Goal: Transaction & Acquisition: Purchase product/service

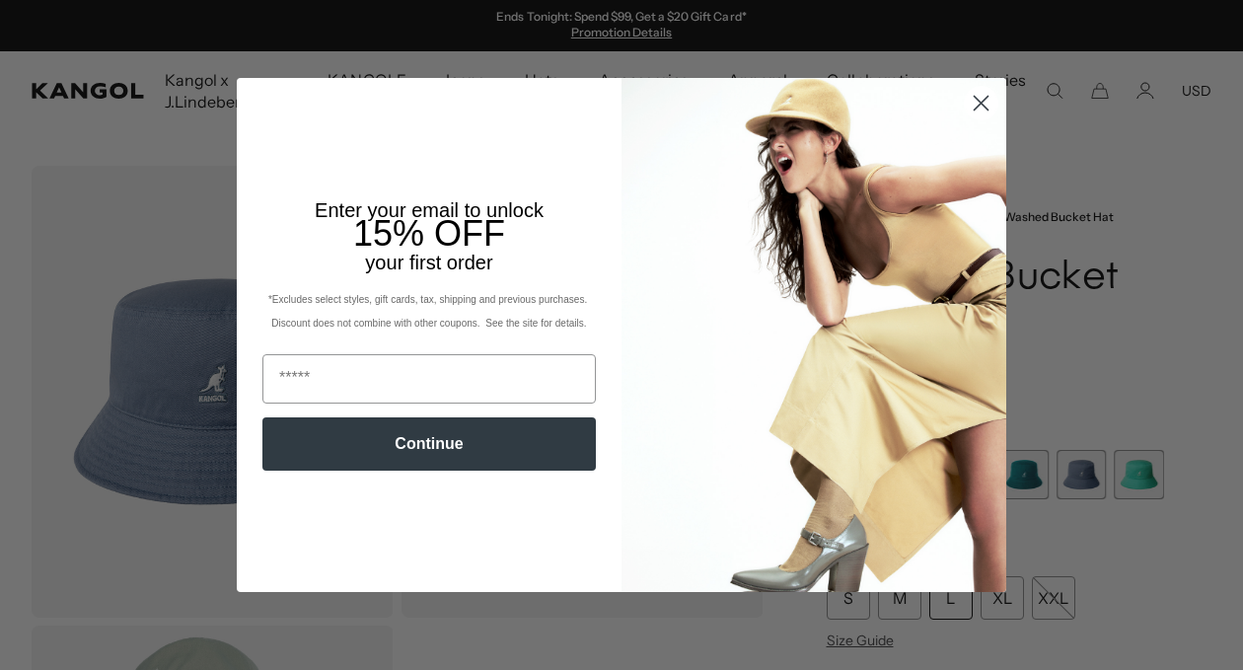
click at [982, 102] on icon "Close dialog" at bounding box center [982, 104] width 14 height 14
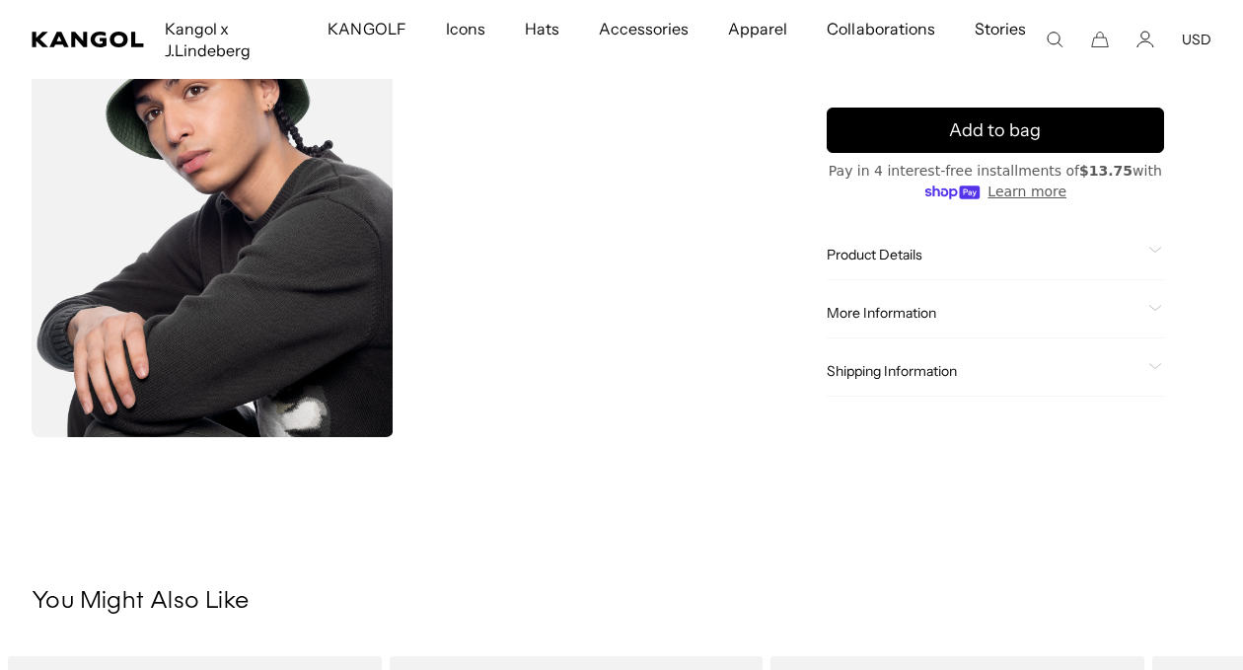
scroll to position [742, 0]
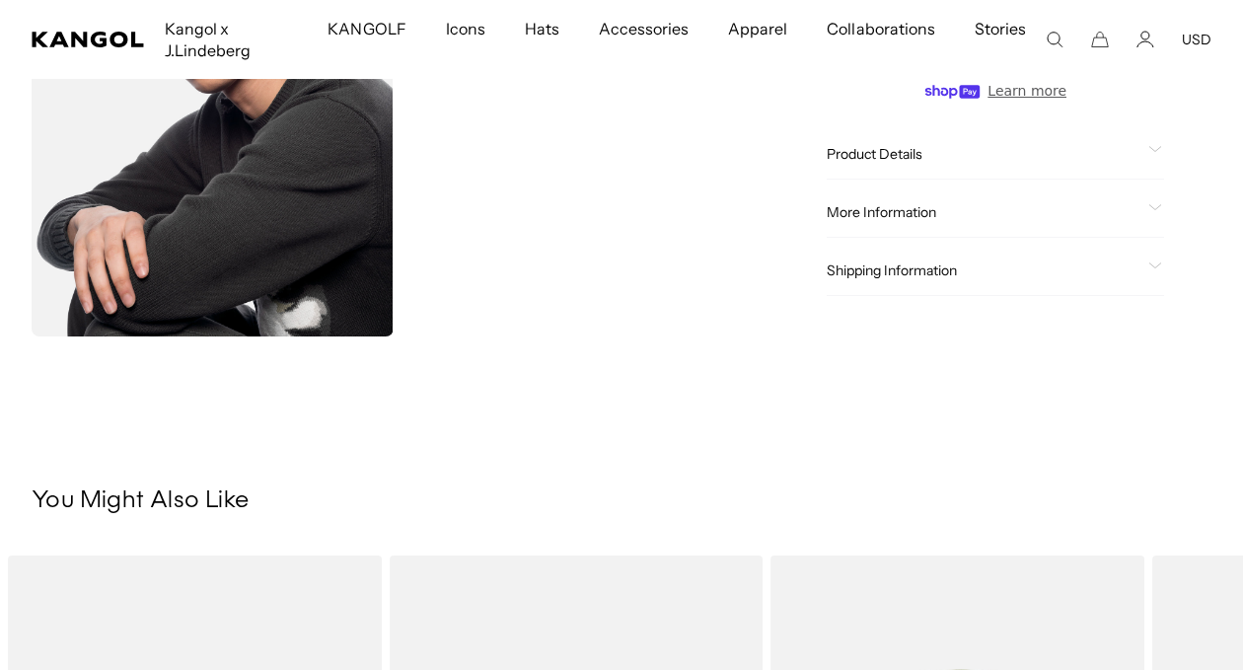
click at [1152, 148] on icon at bounding box center [1155, 150] width 14 height 7
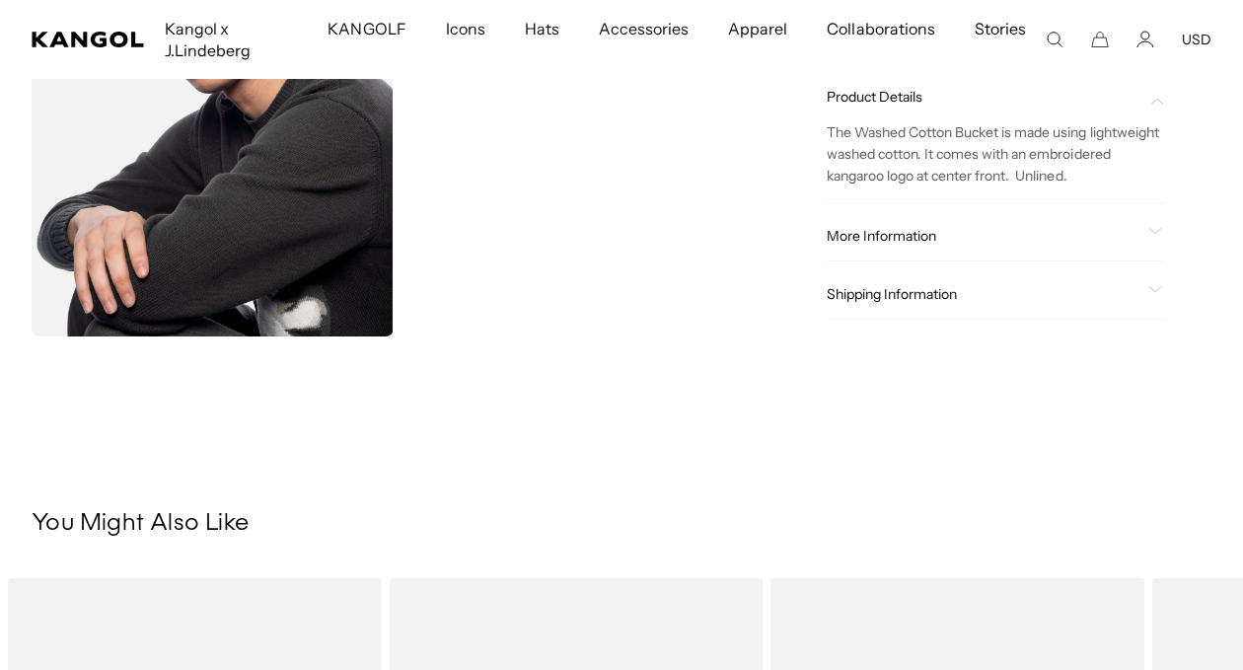
scroll to position [0, 406]
click at [1154, 231] on icon at bounding box center [1155, 231] width 14 height 7
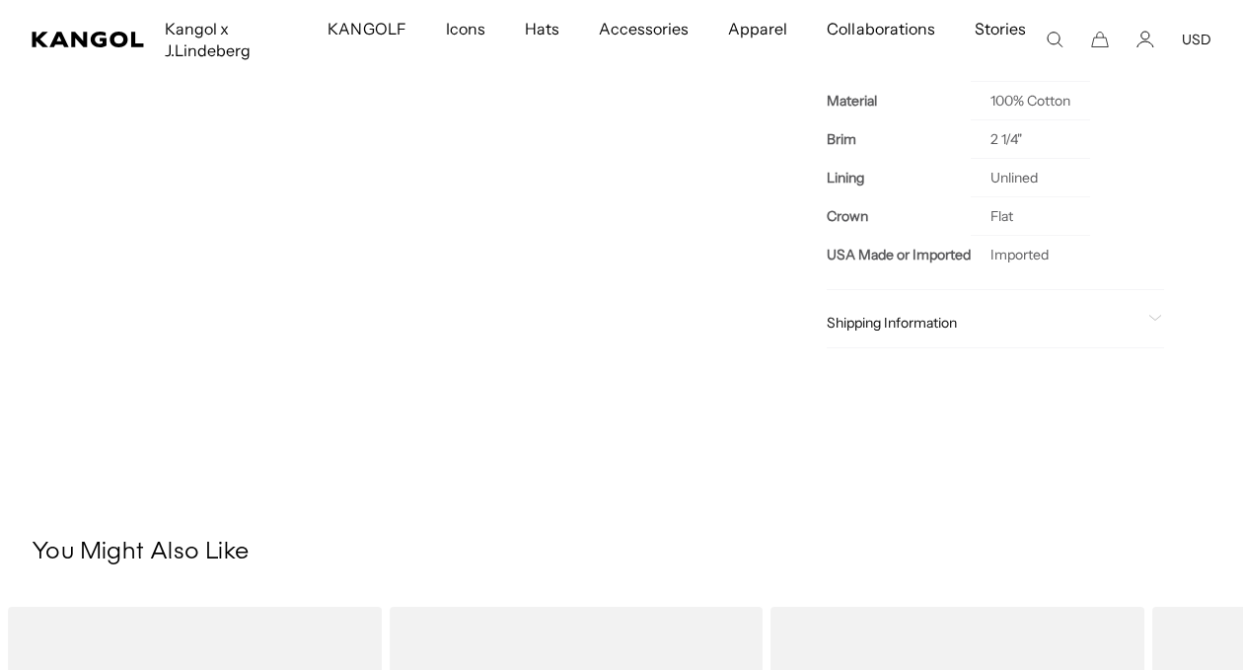
scroll to position [0, 0]
click at [1159, 315] on div "Shipping Information Ship to 27601 Standard Shipping : Mon, Sep 8 Expedited Shi…" at bounding box center [996, 323] width 338 height 50
click at [1156, 319] on icon at bounding box center [1155, 318] width 14 height 7
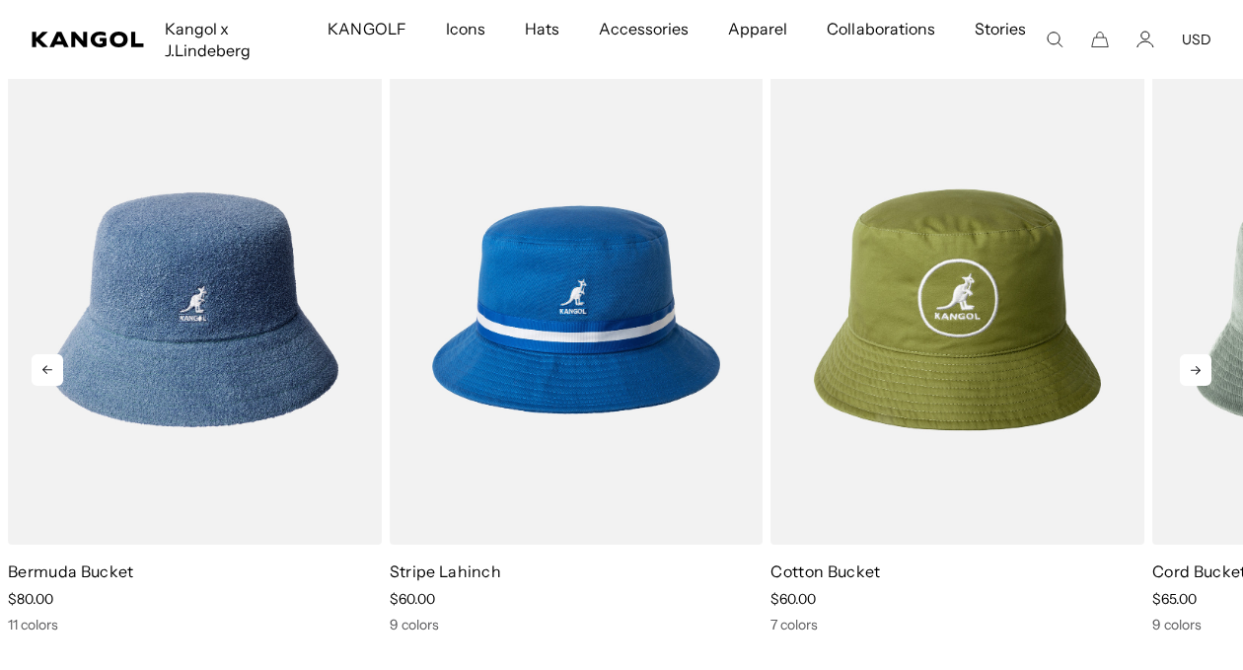
click at [1194, 368] on icon at bounding box center [1196, 370] width 32 height 32
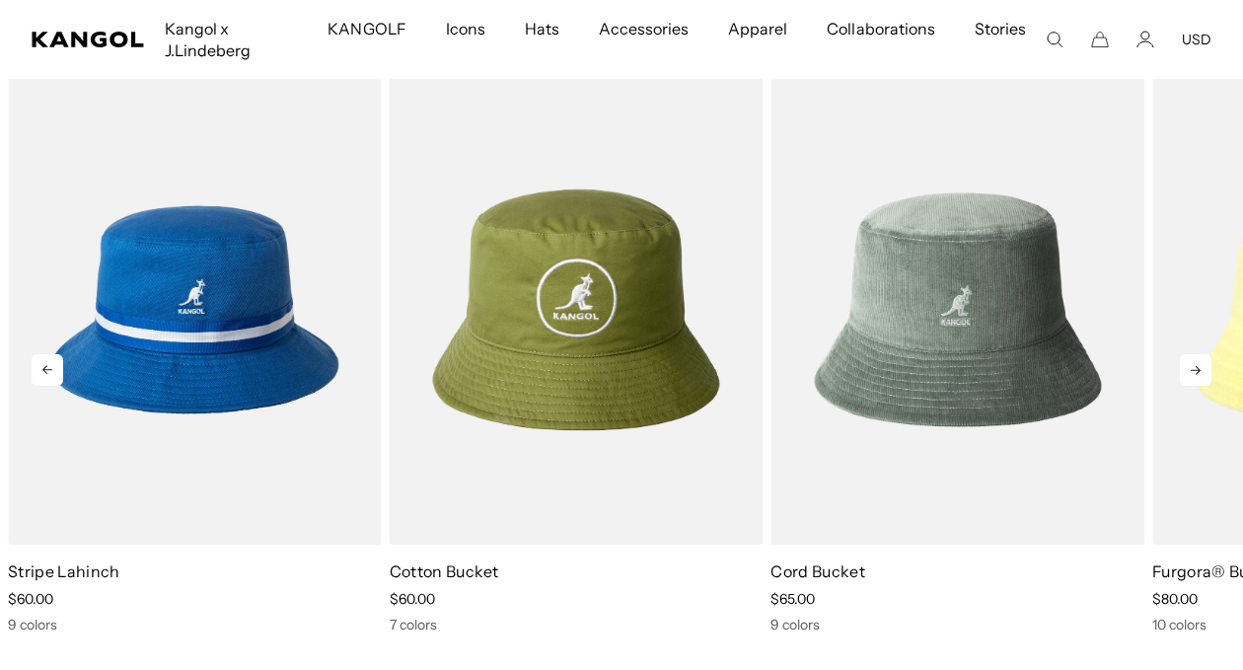
scroll to position [0, 406]
click at [1194, 368] on icon at bounding box center [1196, 370] width 32 height 32
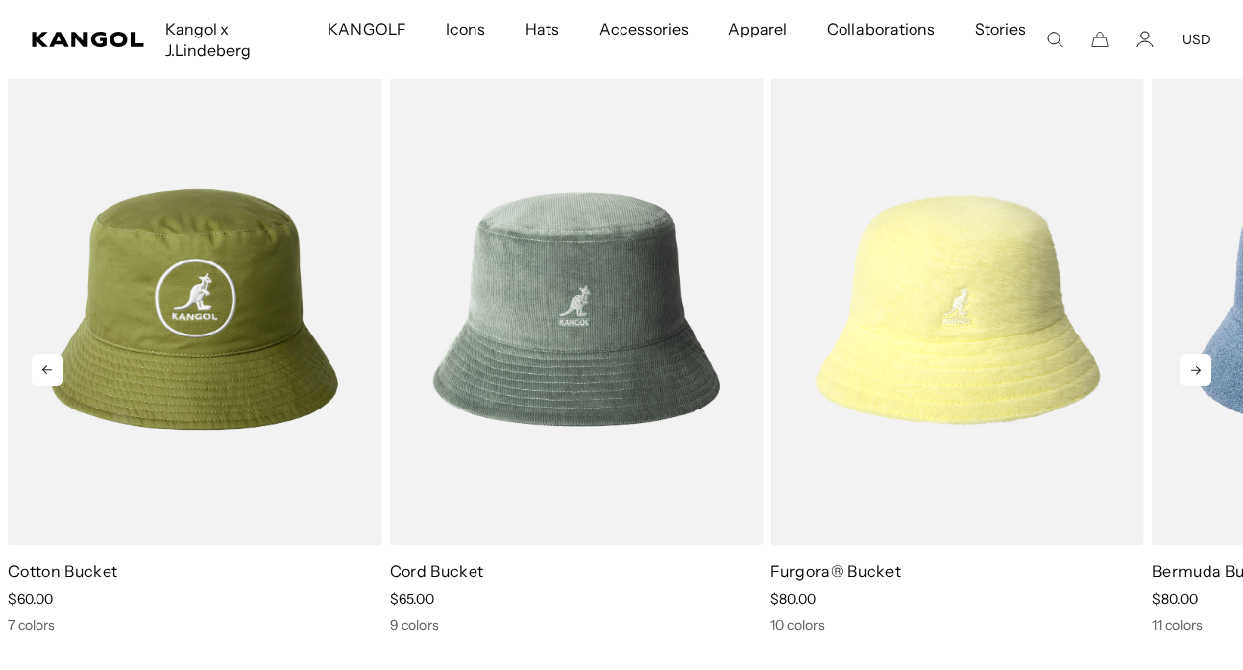
scroll to position [0, 0]
click at [1194, 368] on icon at bounding box center [1196, 370] width 32 height 32
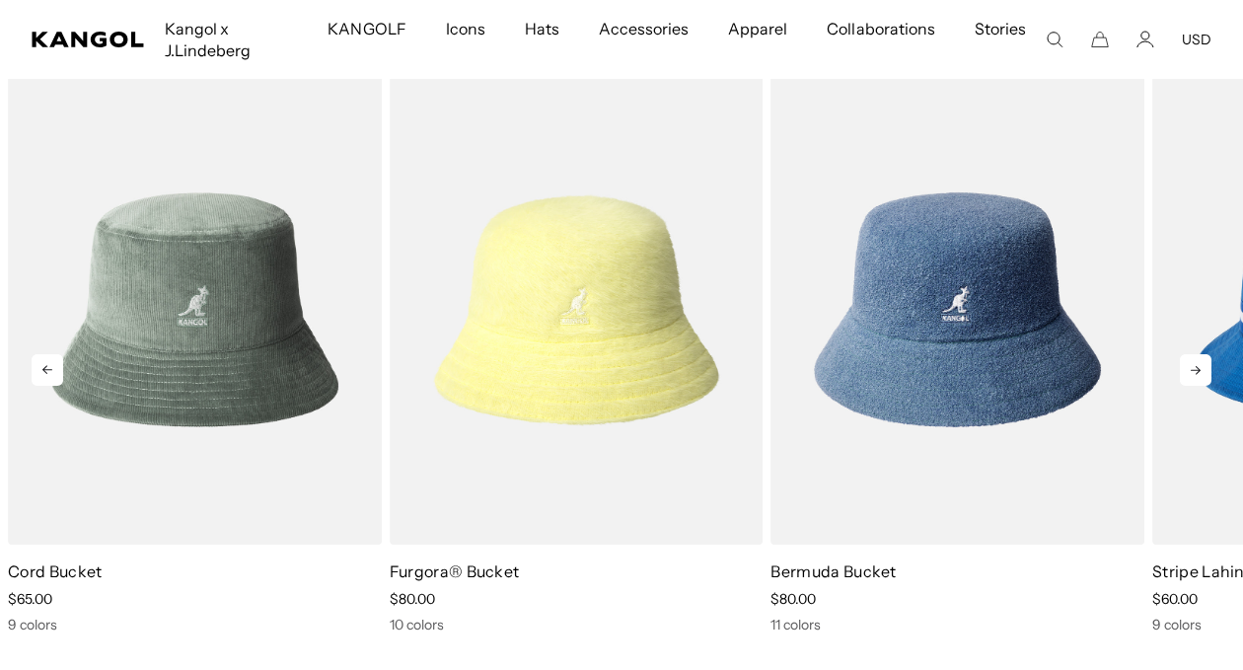
scroll to position [0, 406]
click at [1193, 369] on icon at bounding box center [1196, 370] width 32 height 32
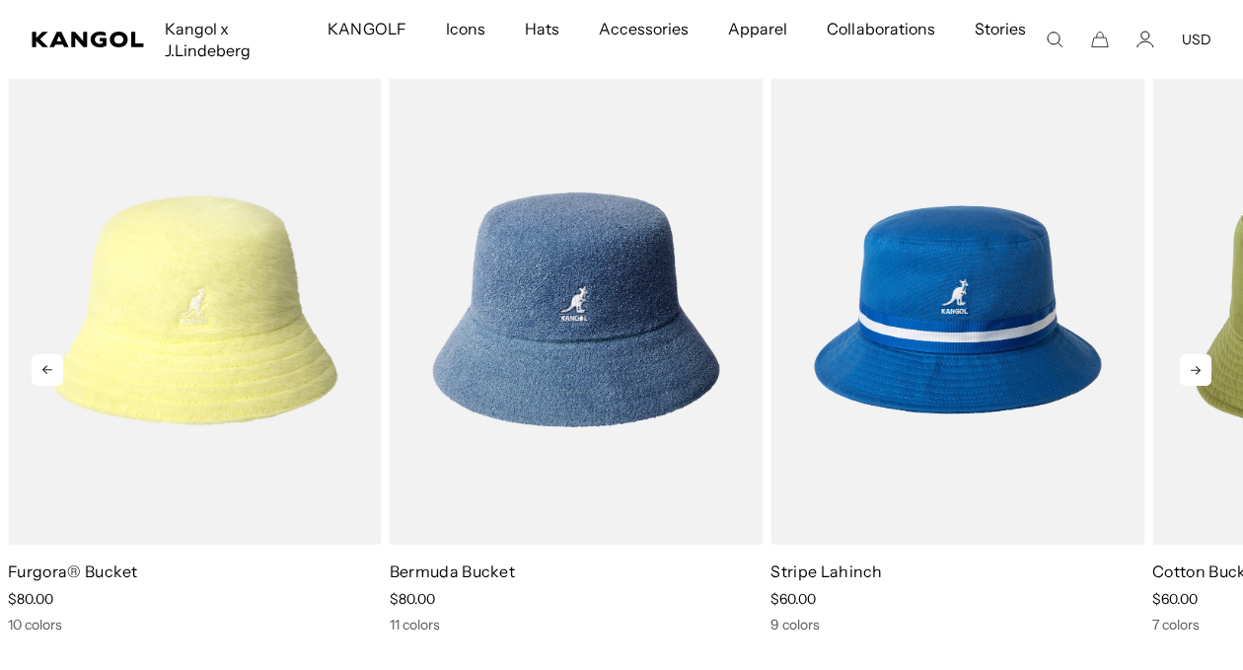
click at [1193, 369] on icon at bounding box center [1196, 370] width 32 height 32
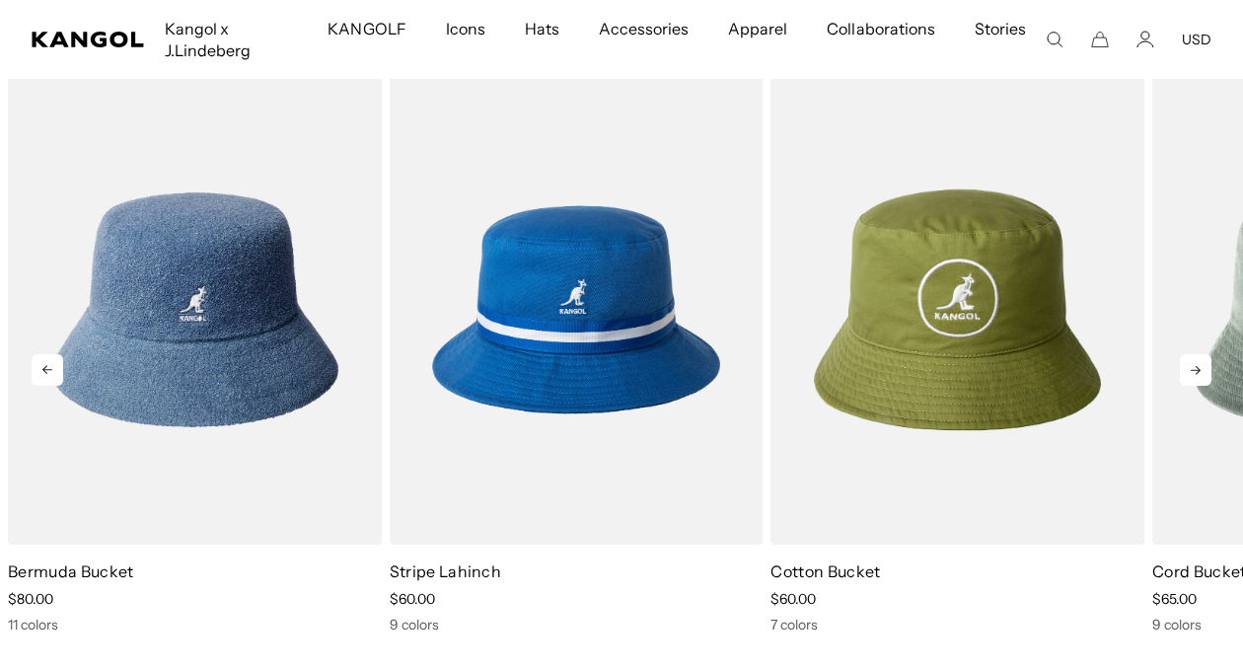
click at [1189, 369] on icon at bounding box center [1196, 370] width 32 height 32
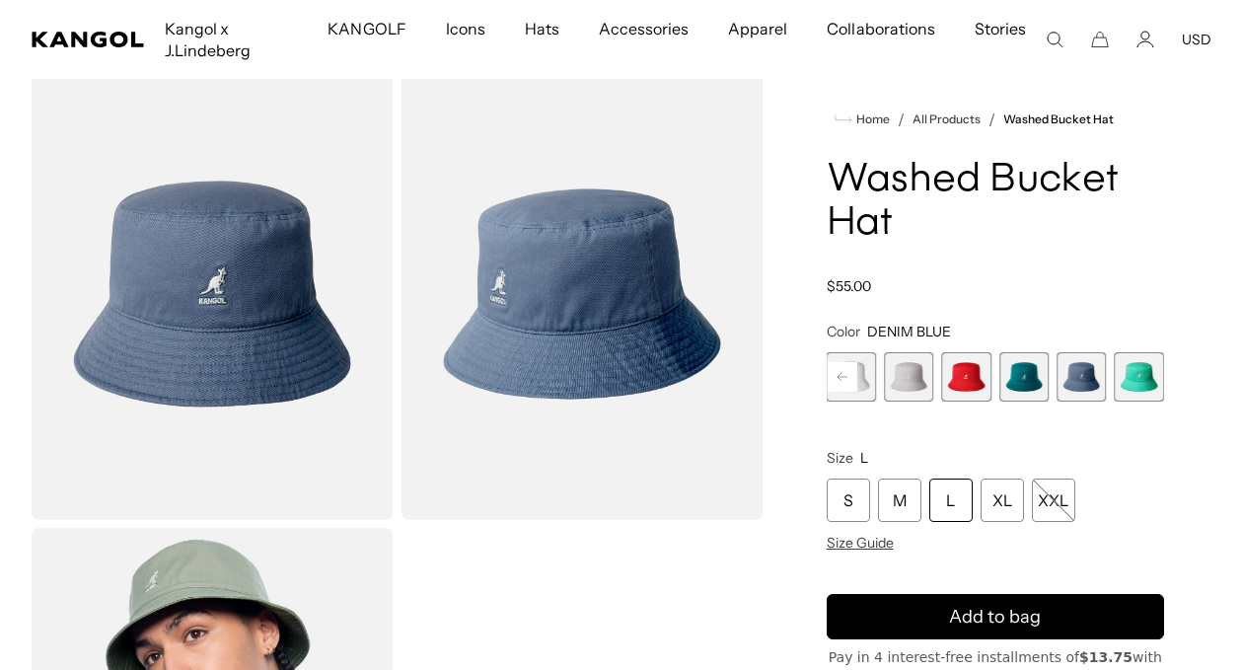
scroll to position [0, 0]
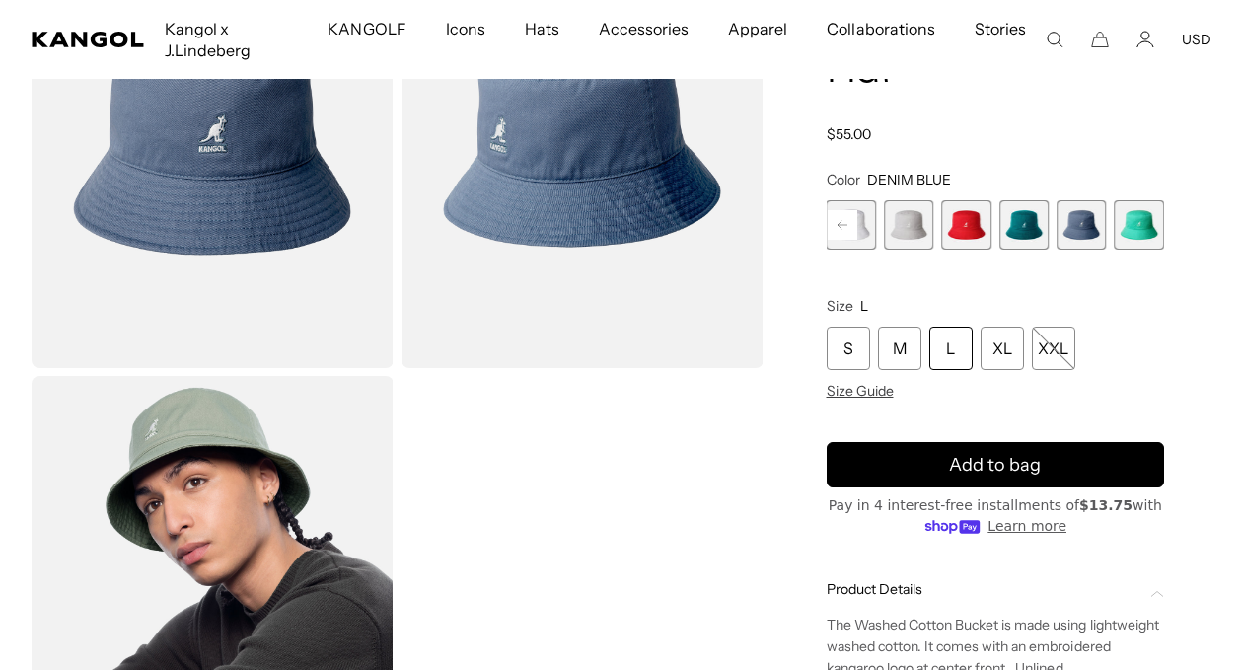
click at [953, 350] on div "L" at bounding box center [950, 348] width 43 height 43
click at [948, 348] on div "L" at bounding box center [950, 348] width 43 height 43
click at [1163, 373] on div "S M L XL XXL Size Guide" at bounding box center [996, 363] width 338 height 73
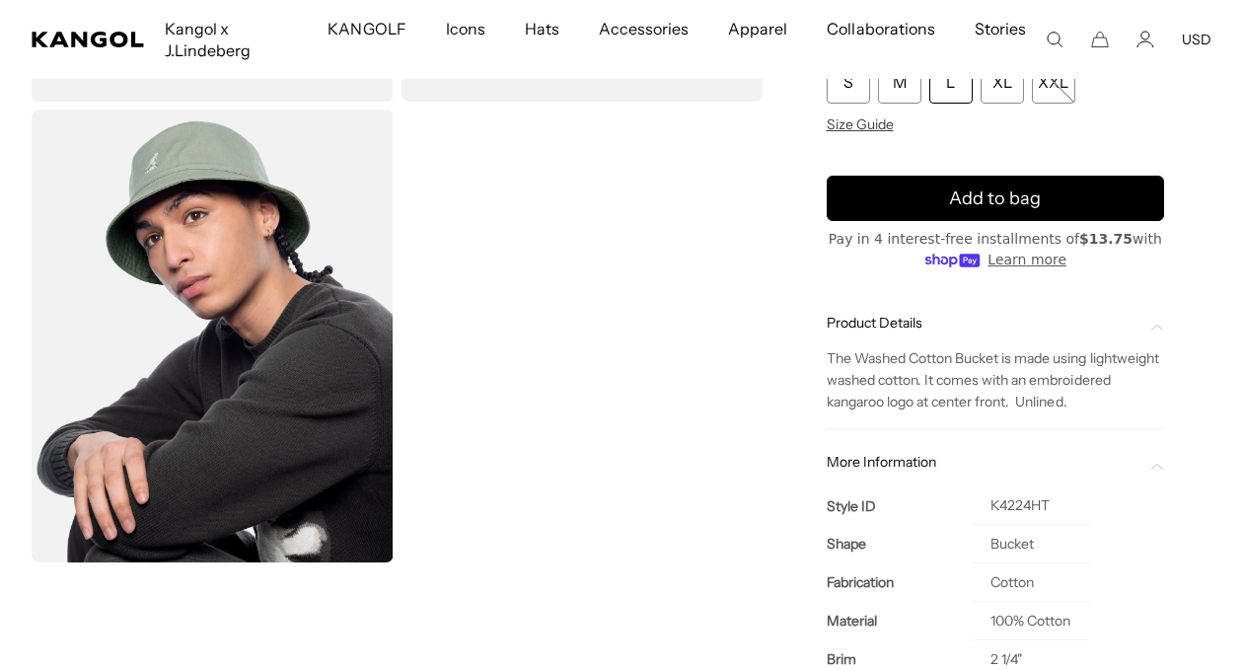
click at [946, 87] on div "L" at bounding box center [950, 81] width 43 height 43
click at [946, 86] on div "L" at bounding box center [950, 81] width 43 height 43
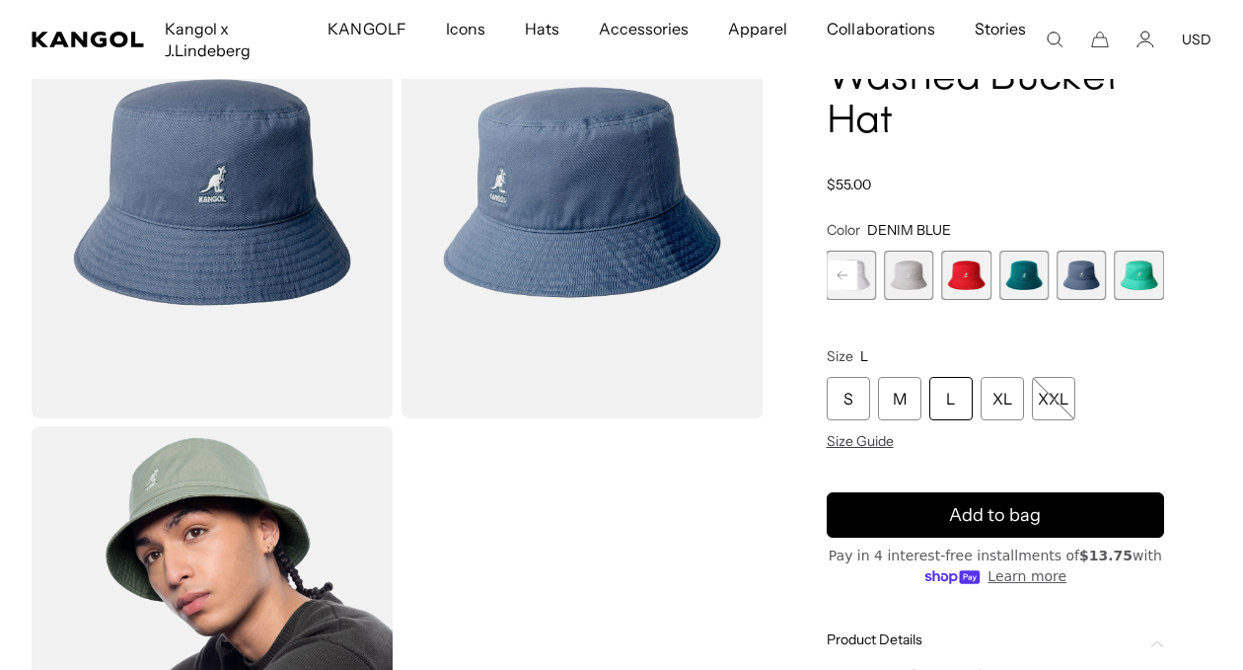
drag, startPoint x: 850, startPoint y: 401, endPoint x: 860, endPoint y: 427, distance: 27.5
click at [850, 401] on div "S" at bounding box center [848, 398] width 43 height 43
click at [909, 398] on div "M" at bounding box center [899, 398] width 43 height 43
click at [952, 399] on div "L" at bounding box center [950, 398] width 43 height 43
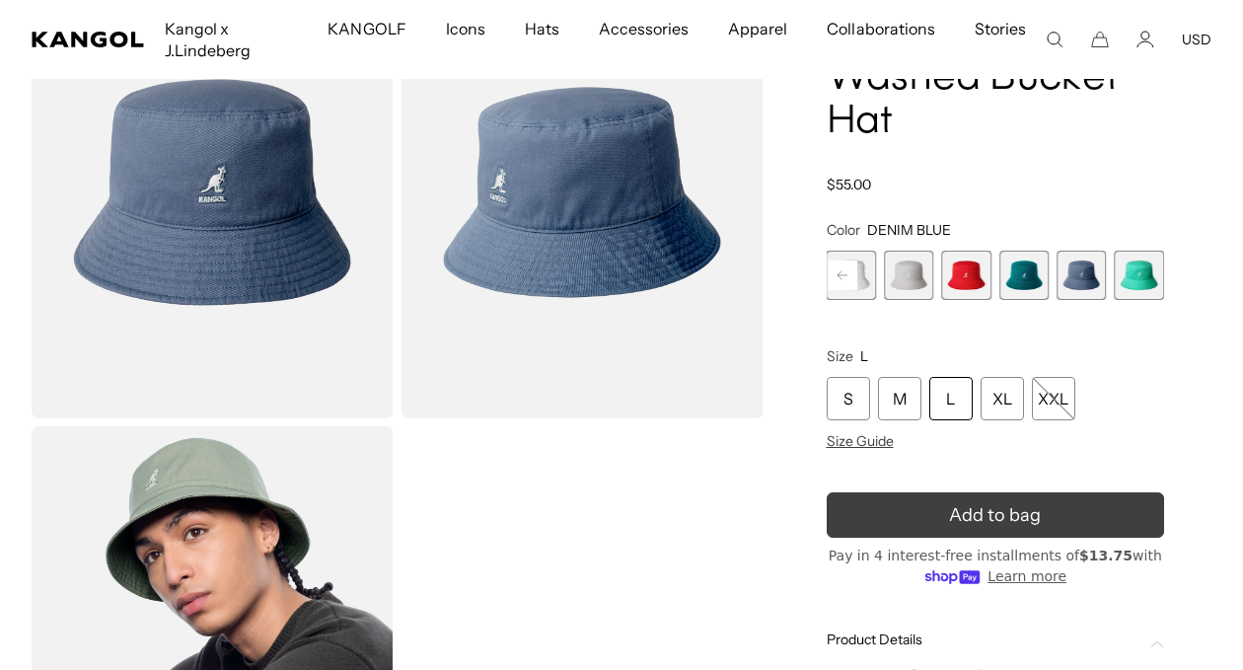
click at [980, 509] on div "submit" at bounding box center [994, 515] width 29 height 29
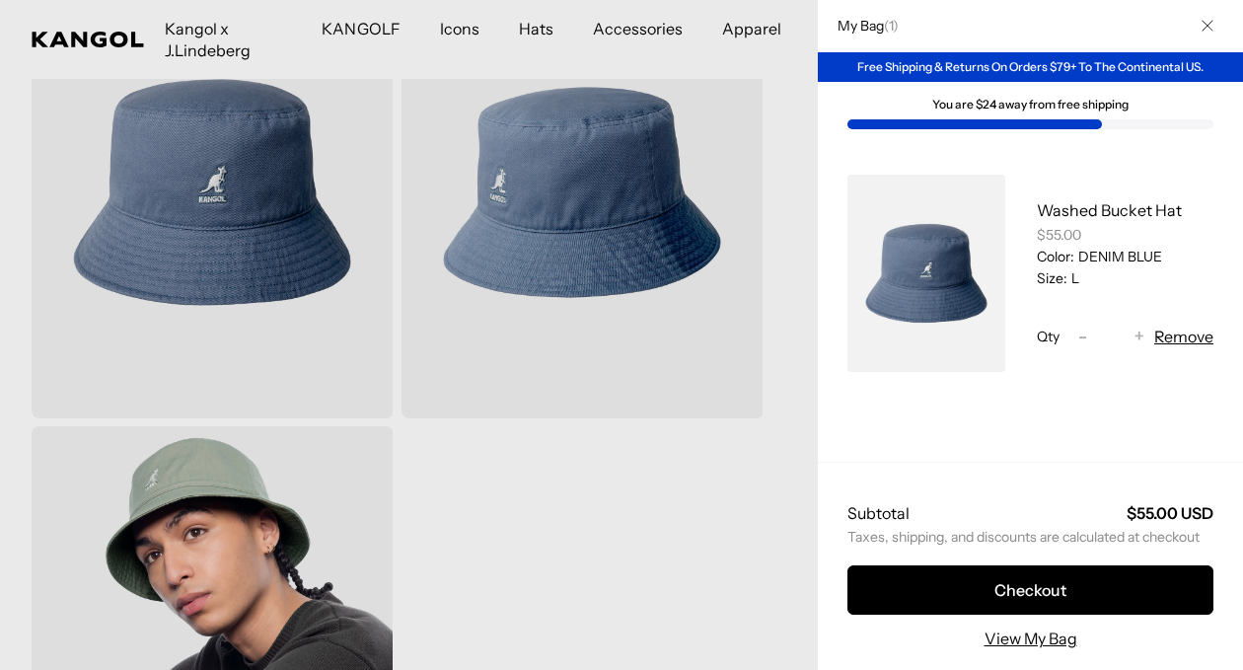
click at [544, 30] on div at bounding box center [621, 335] width 1243 height 670
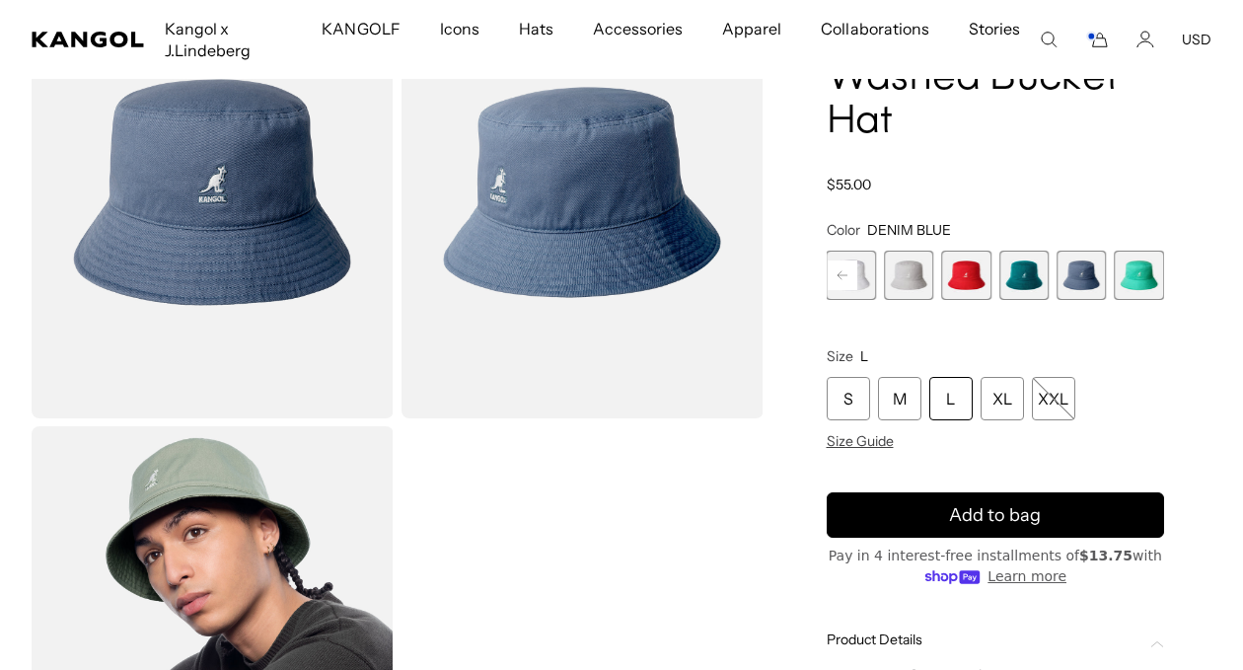
click at [1048, 38] on icon "Search here" at bounding box center [1049, 40] width 18 height 18
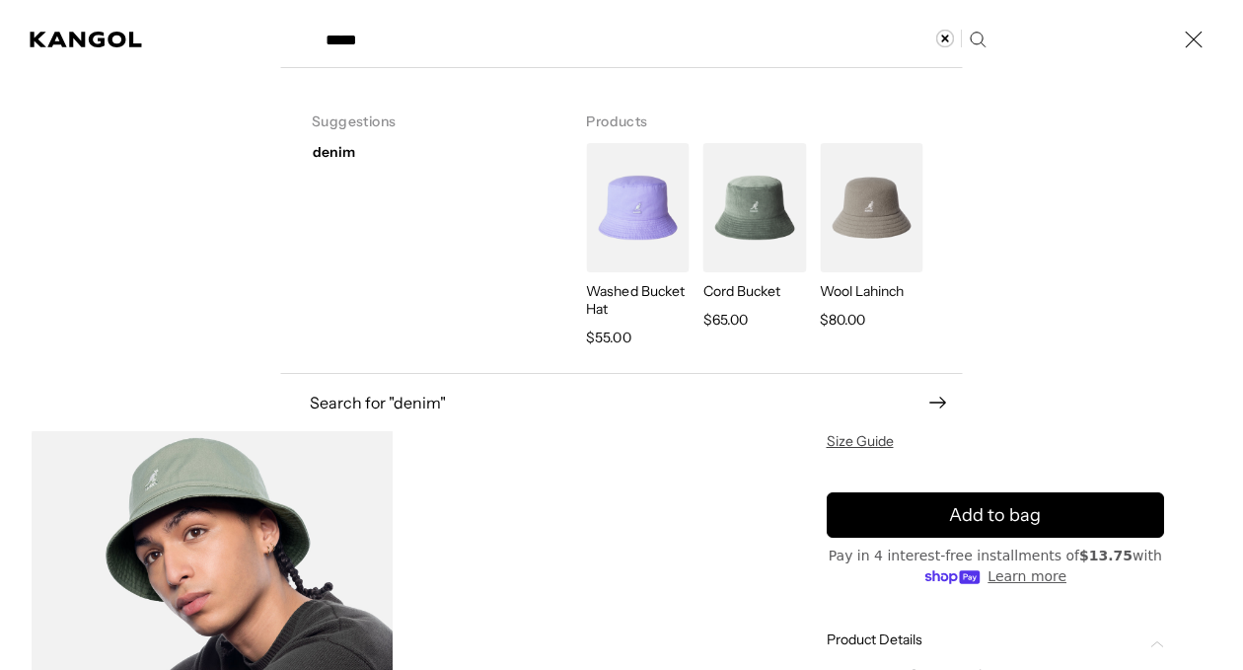
scroll to position [0, 406]
type input "*****"
click at [977, 37] on icon "Search here" at bounding box center [977, 39] width 19 height 19
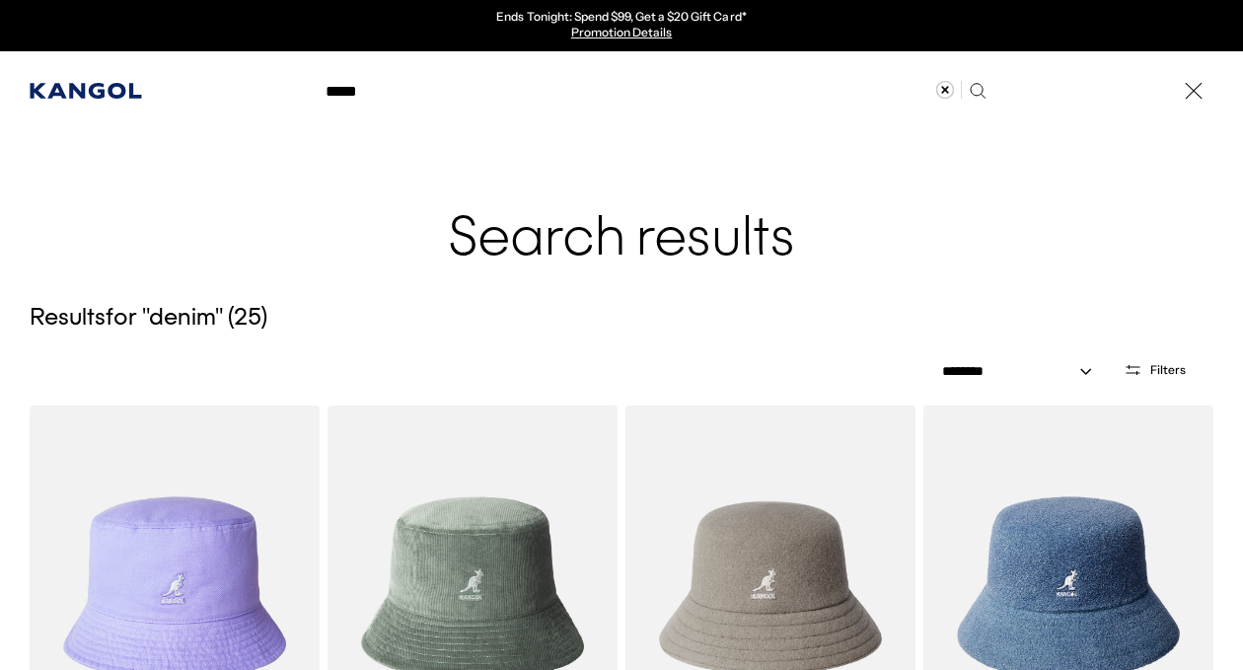
click at [100, 88] on icon "Kangol" at bounding box center [86, 91] width 113 height 16
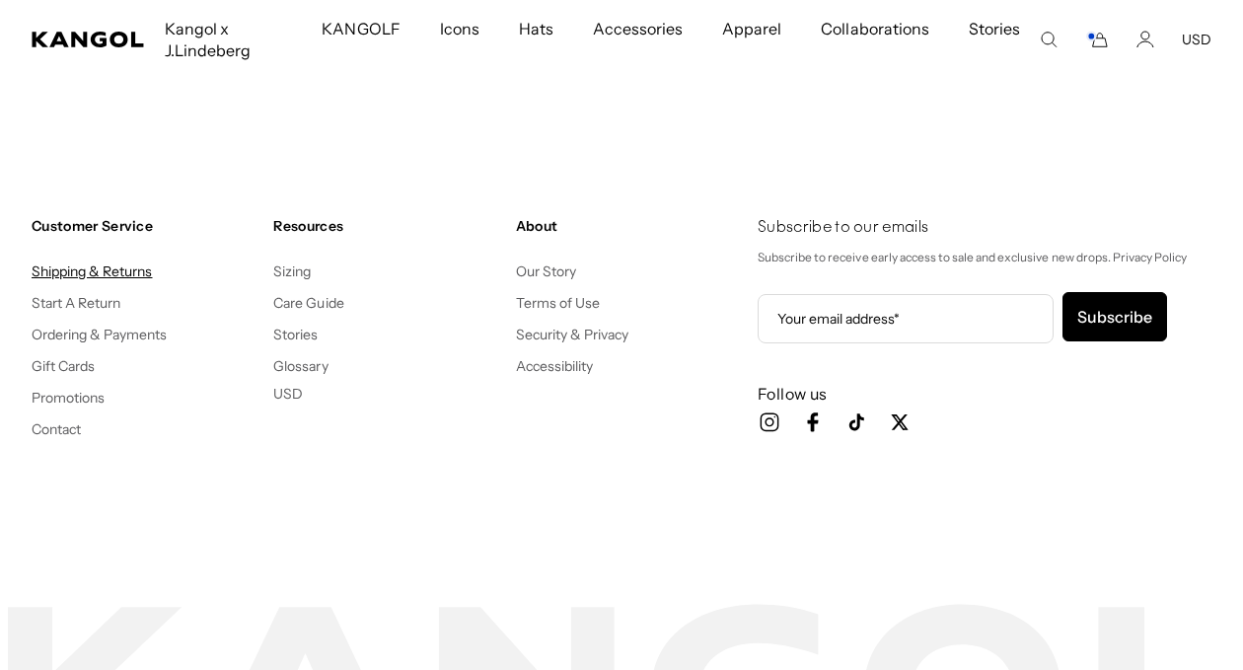
scroll to position [0, 406]
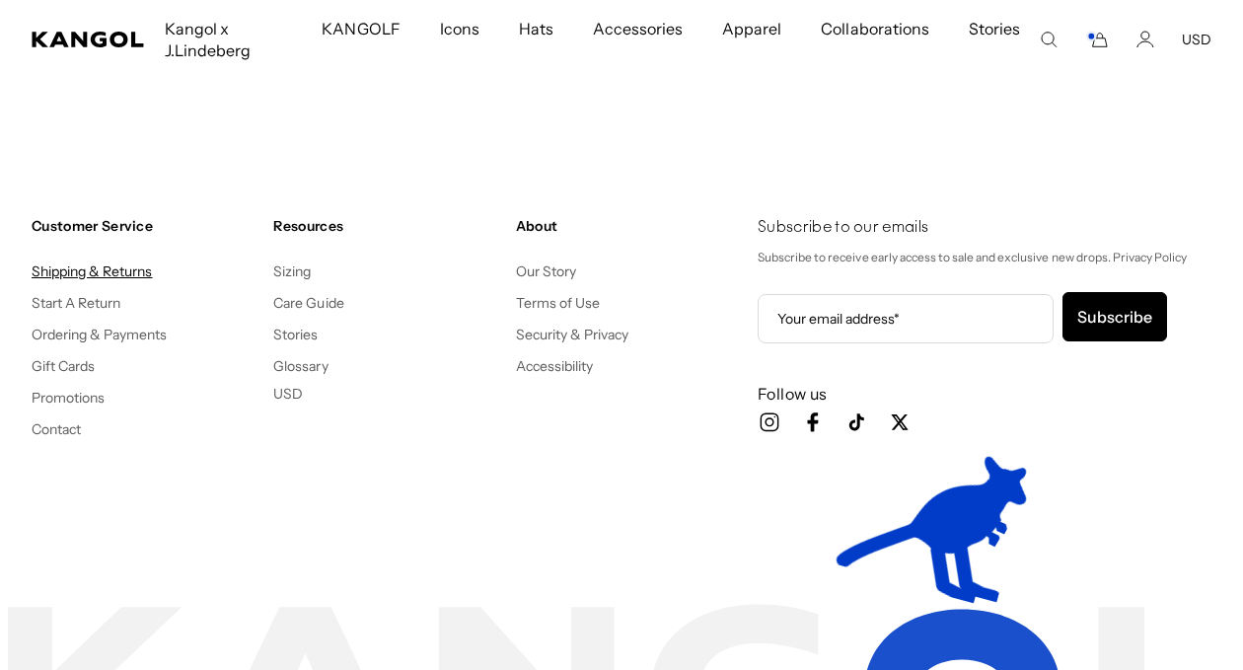
click at [104, 271] on link "Shipping & Returns" at bounding box center [92, 271] width 121 height 18
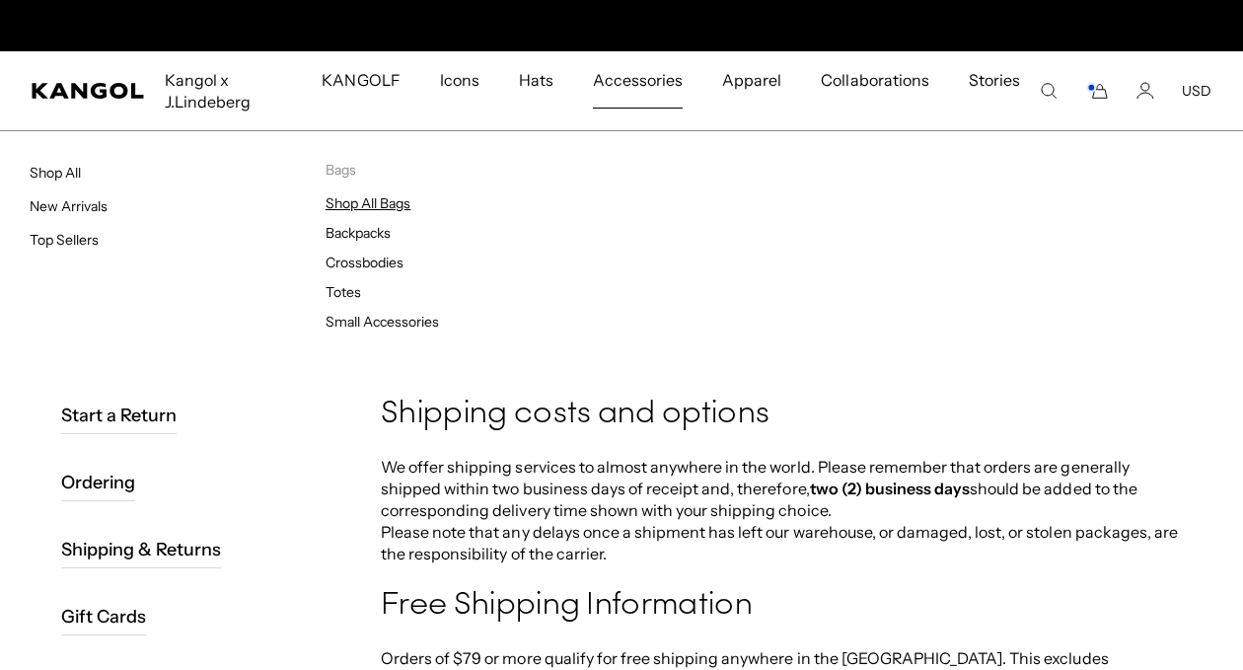
scroll to position [0, 406]
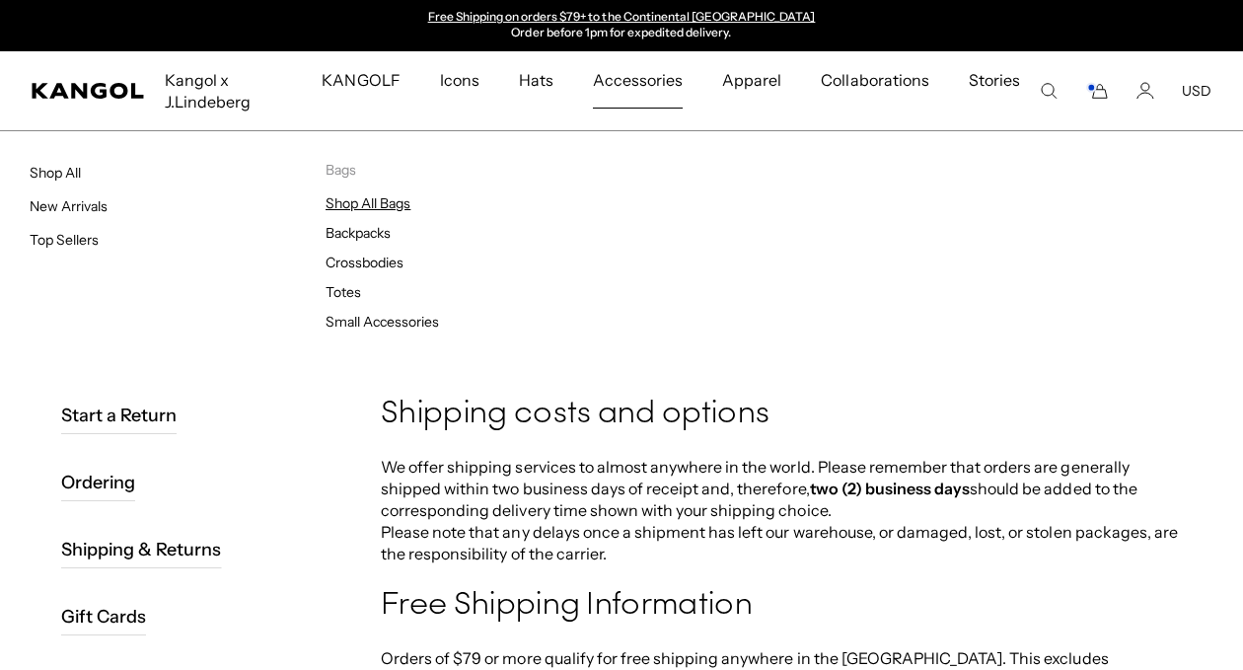
click at [361, 202] on link "Shop All Bags" at bounding box center [368, 203] width 85 height 18
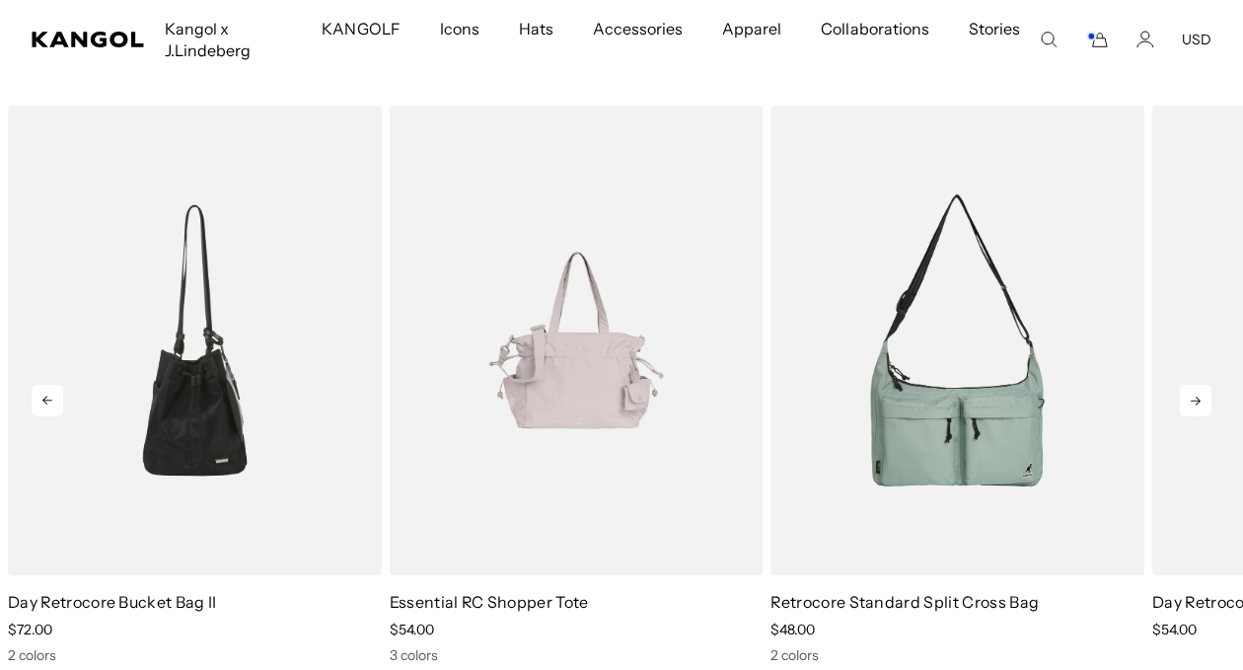
click at [1198, 397] on icon at bounding box center [1196, 401] width 32 height 32
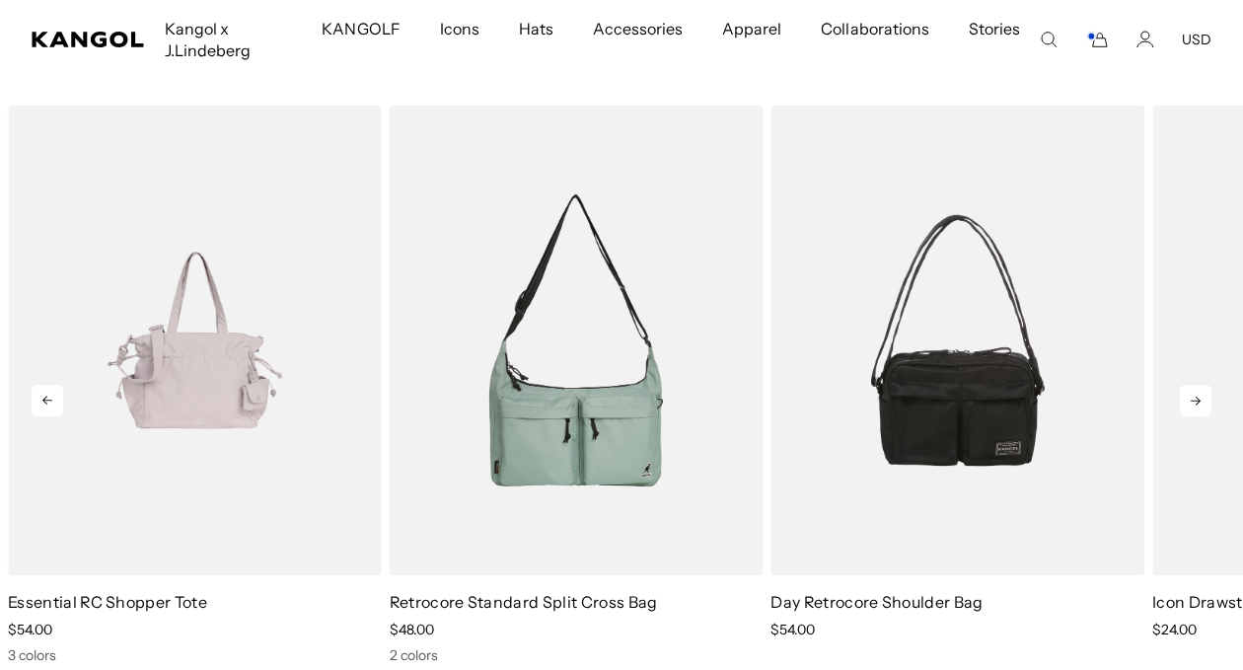
click at [1190, 394] on icon at bounding box center [1196, 401] width 32 height 32
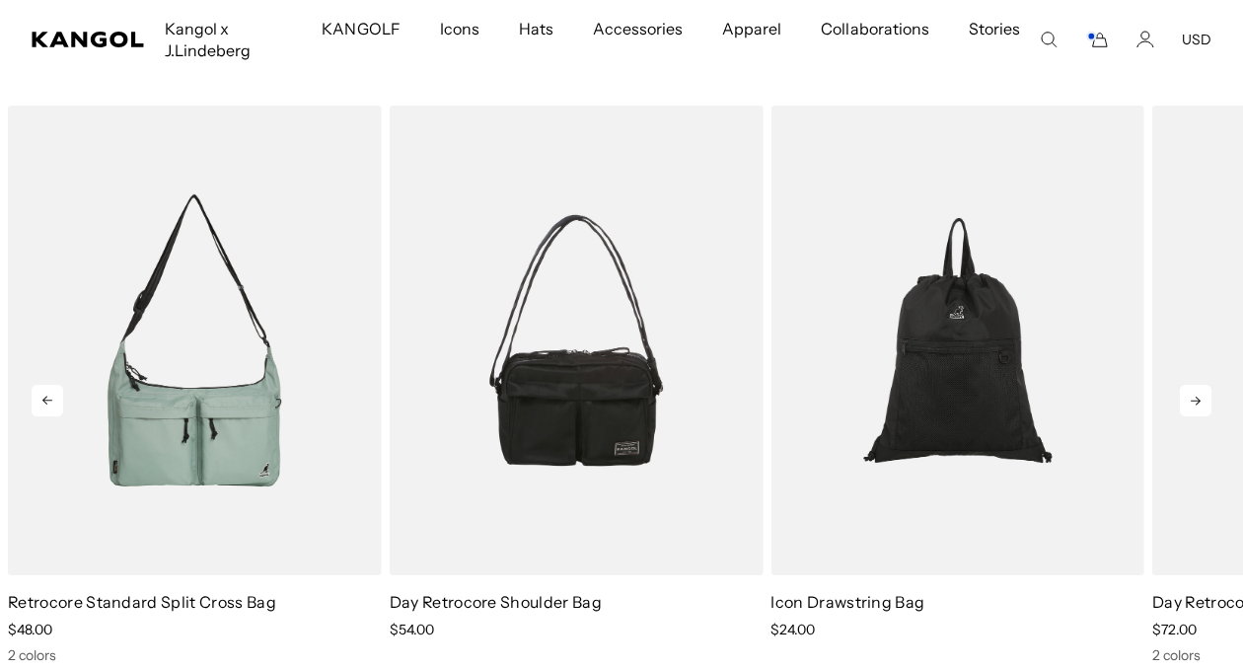
scroll to position [0, 406]
click at [1188, 394] on icon at bounding box center [1196, 401] width 32 height 32
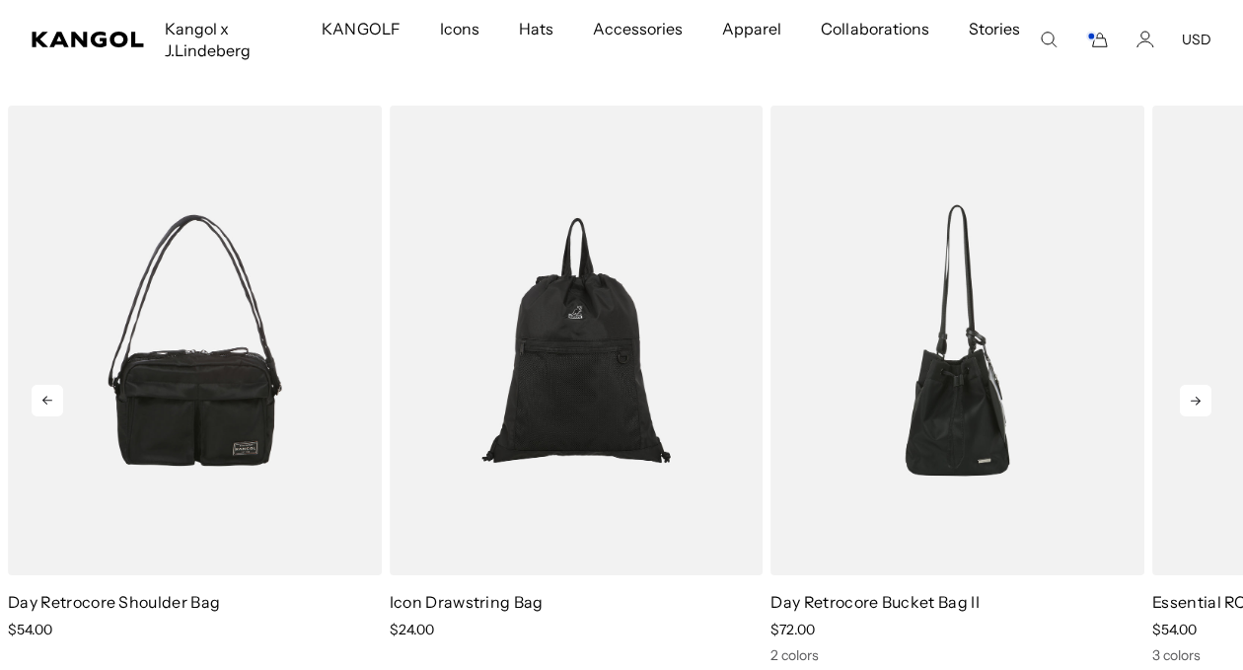
scroll to position [0, 0]
click at [1189, 400] on icon at bounding box center [1196, 401] width 32 height 32
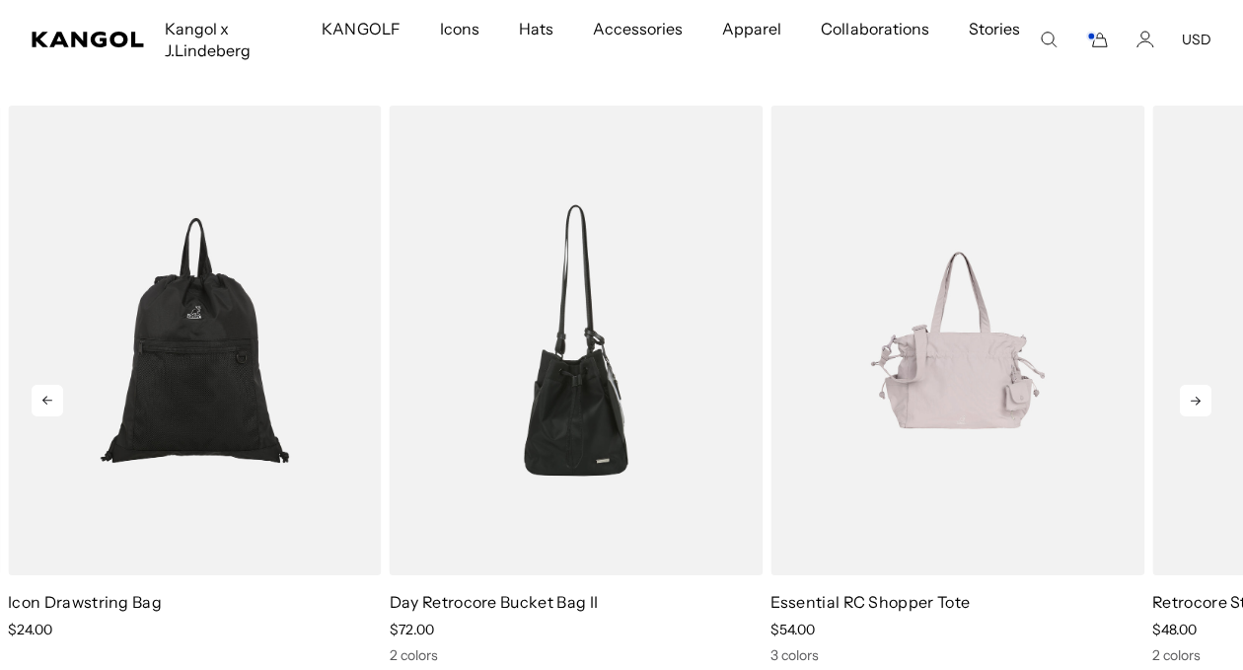
click at [1188, 401] on icon at bounding box center [1196, 401] width 32 height 32
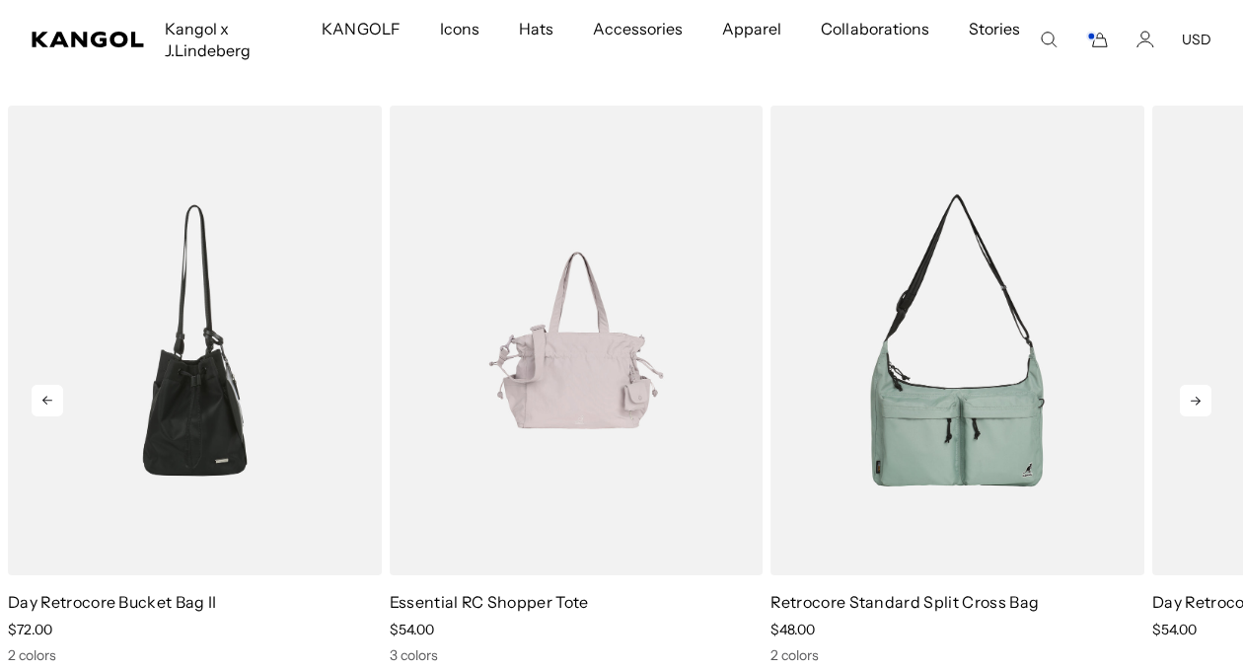
click at [1189, 401] on icon at bounding box center [1196, 401] width 32 height 32
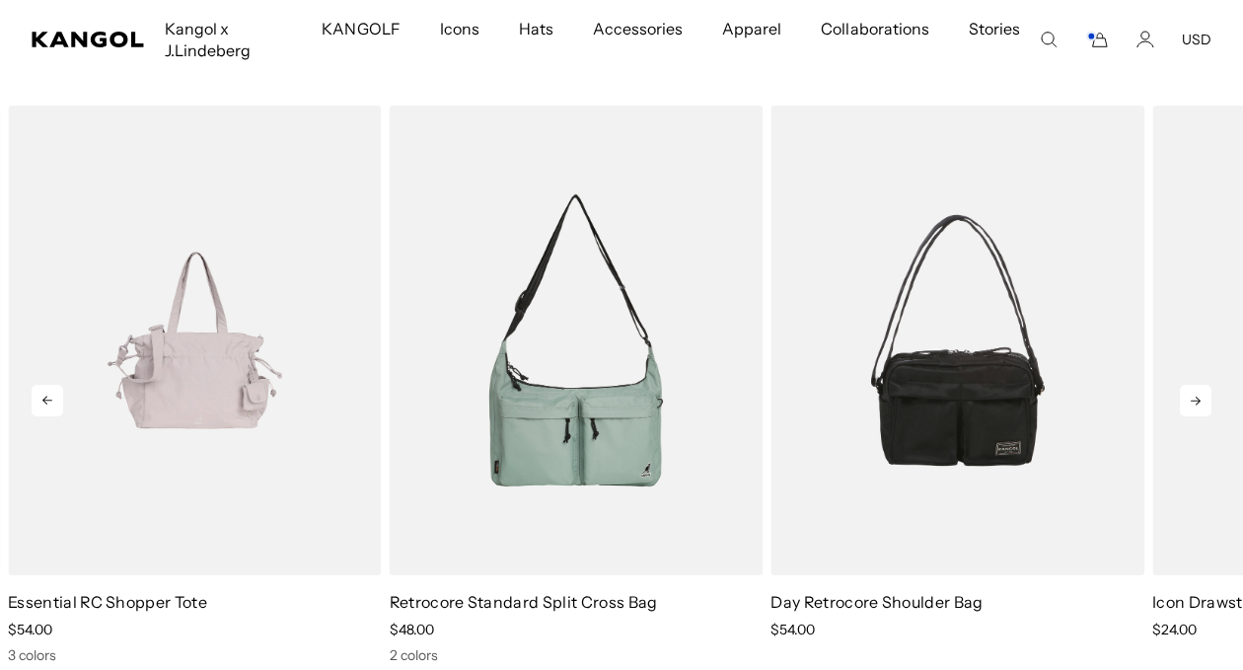
click at [1189, 401] on icon at bounding box center [1196, 401] width 32 height 32
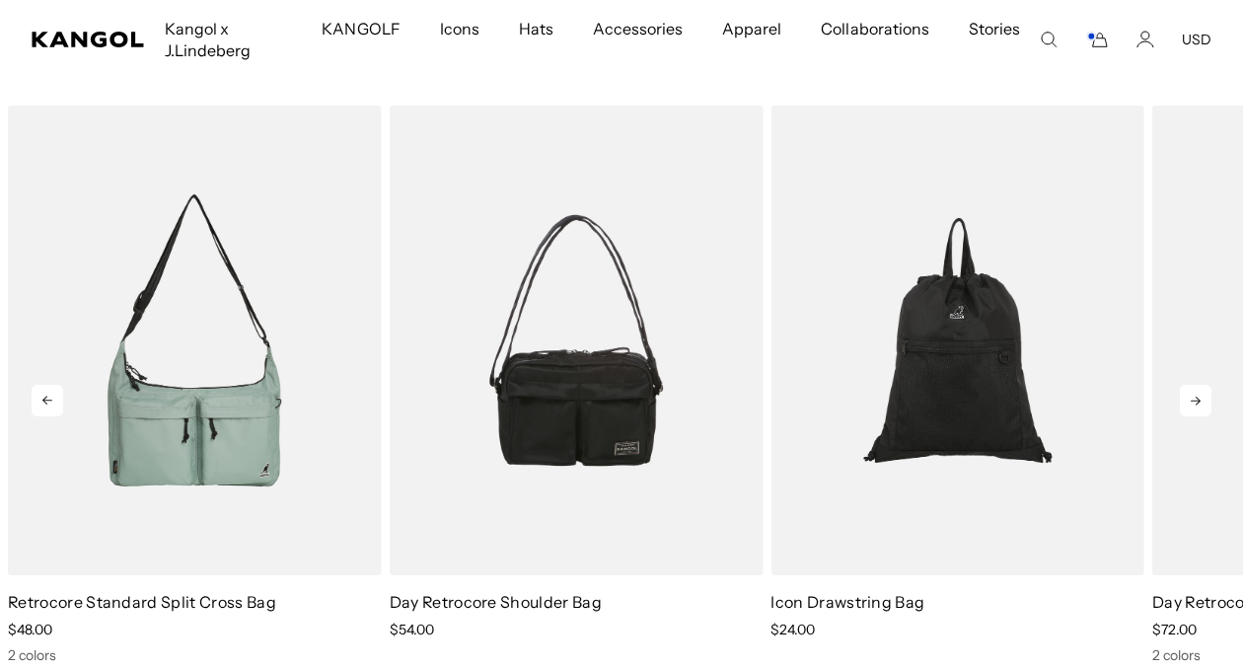
scroll to position [0, 406]
click at [1189, 401] on icon at bounding box center [1196, 401] width 32 height 32
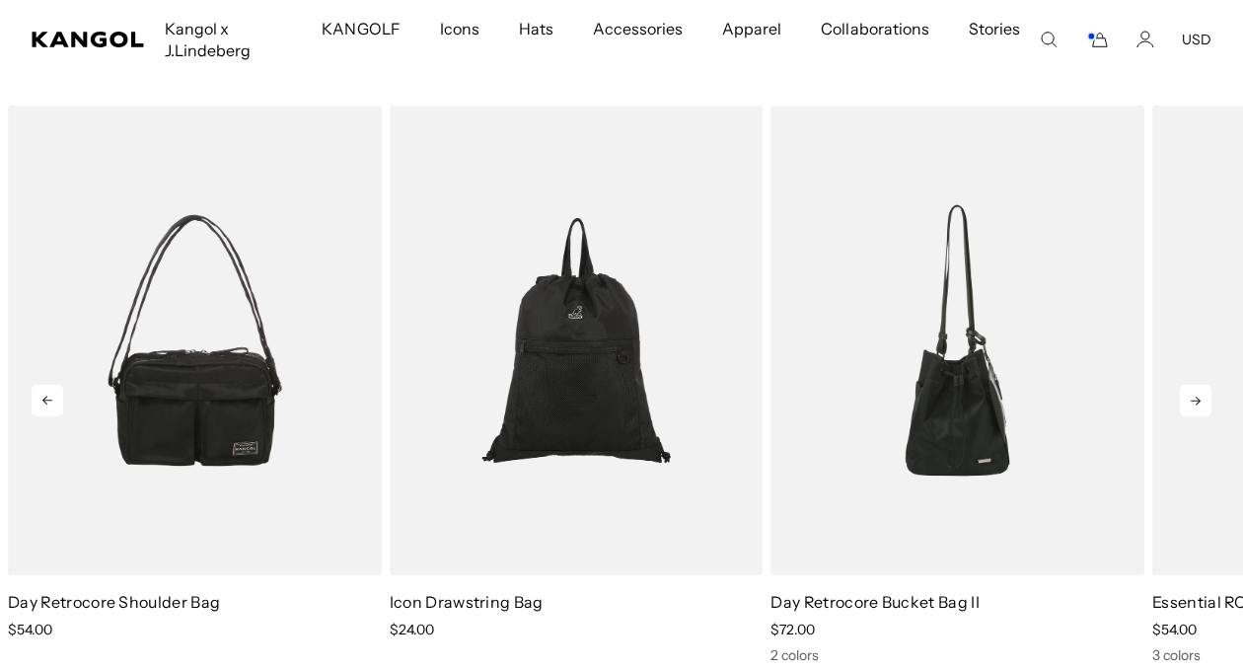
click at [1189, 401] on icon at bounding box center [1196, 401] width 32 height 32
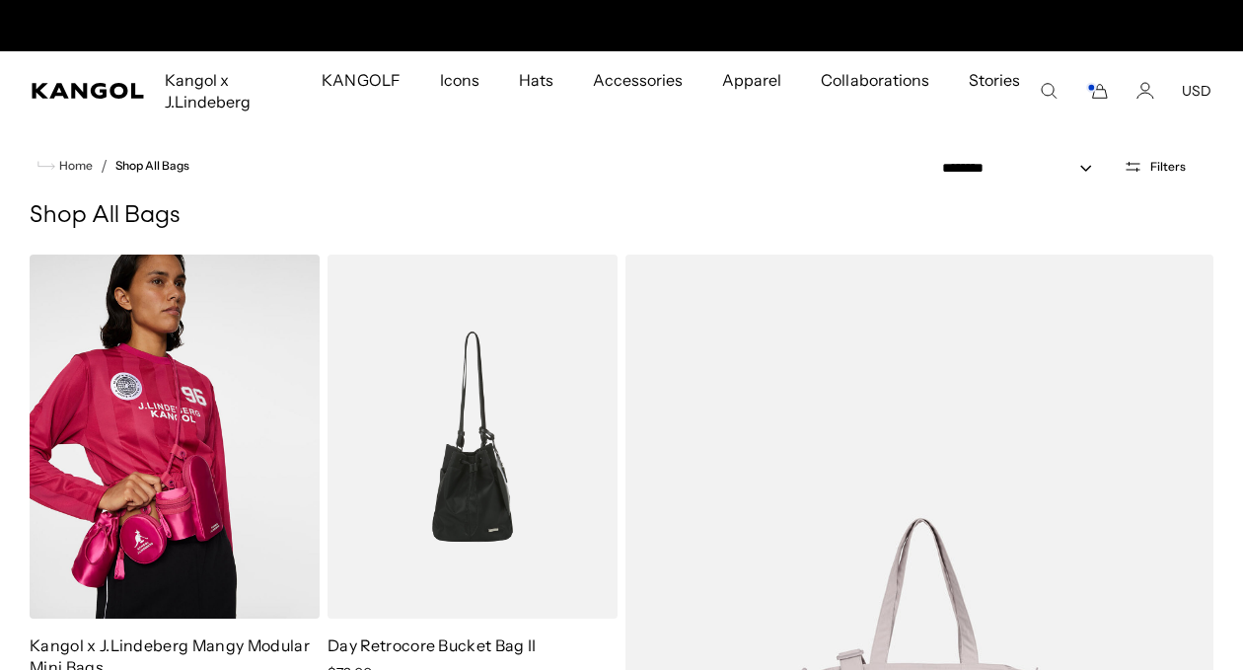
click at [151, 417] on img at bounding box center [175, 436] width 290 height 364
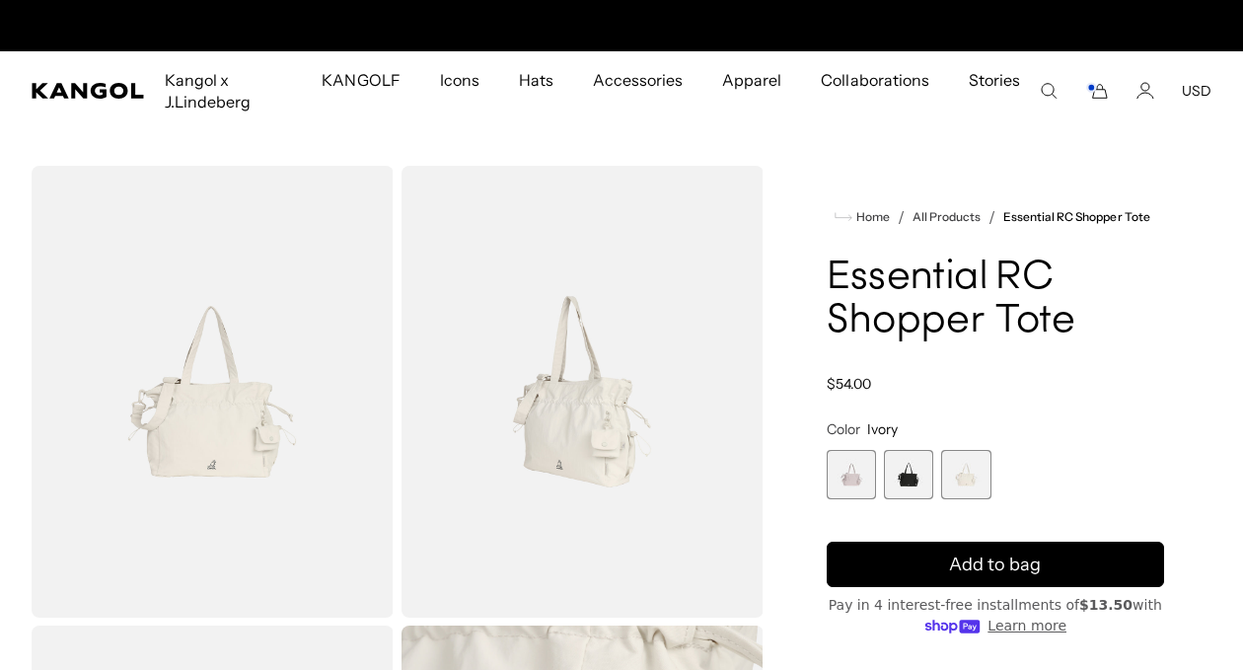
scroll to position [0, 406]
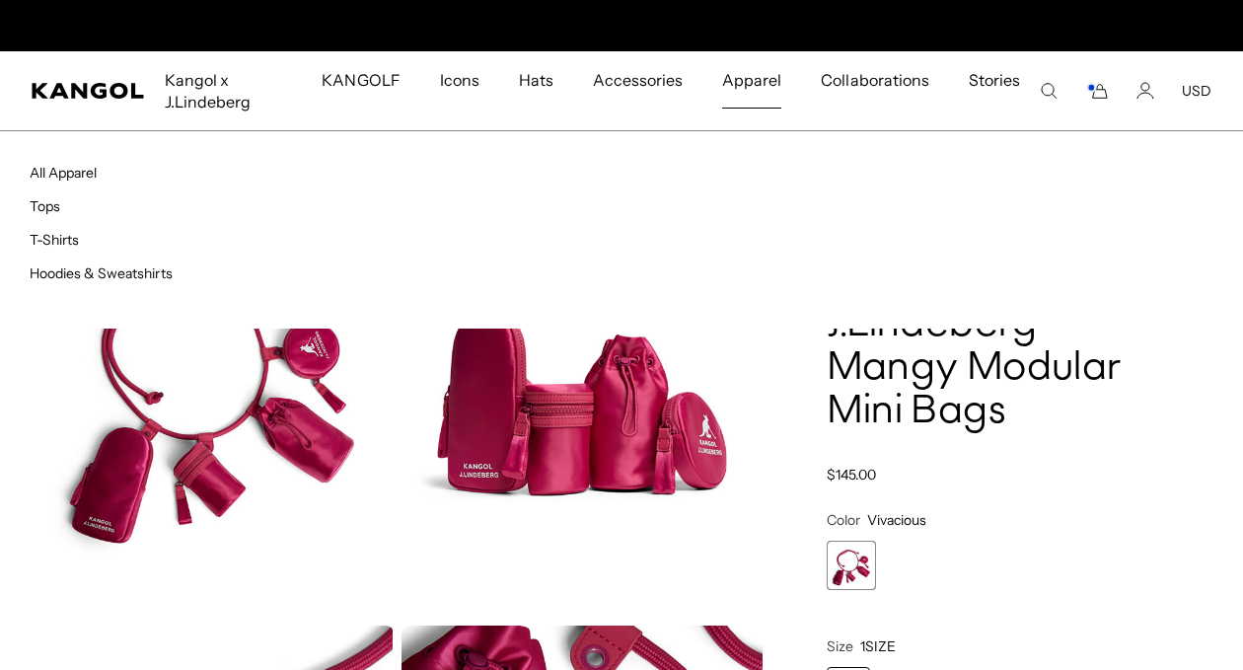
scroll to position [0, 406]
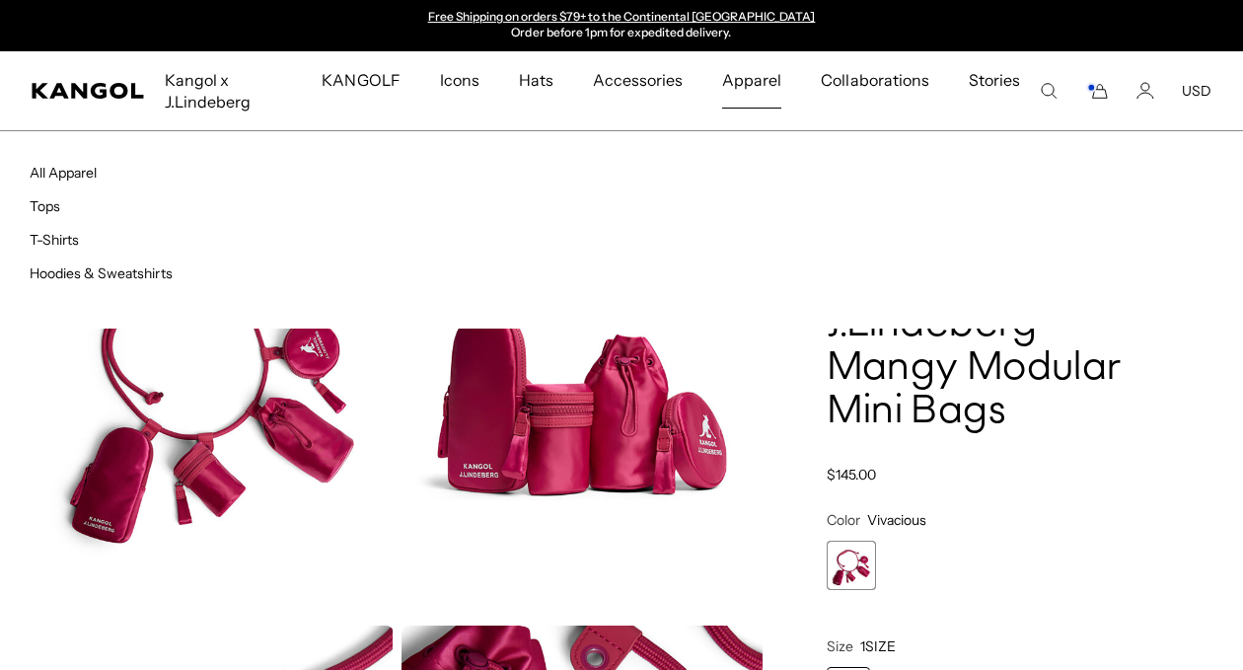
click at [756, 82] on span "Apparel" at bounding box center [751, 79] width 59 height 57
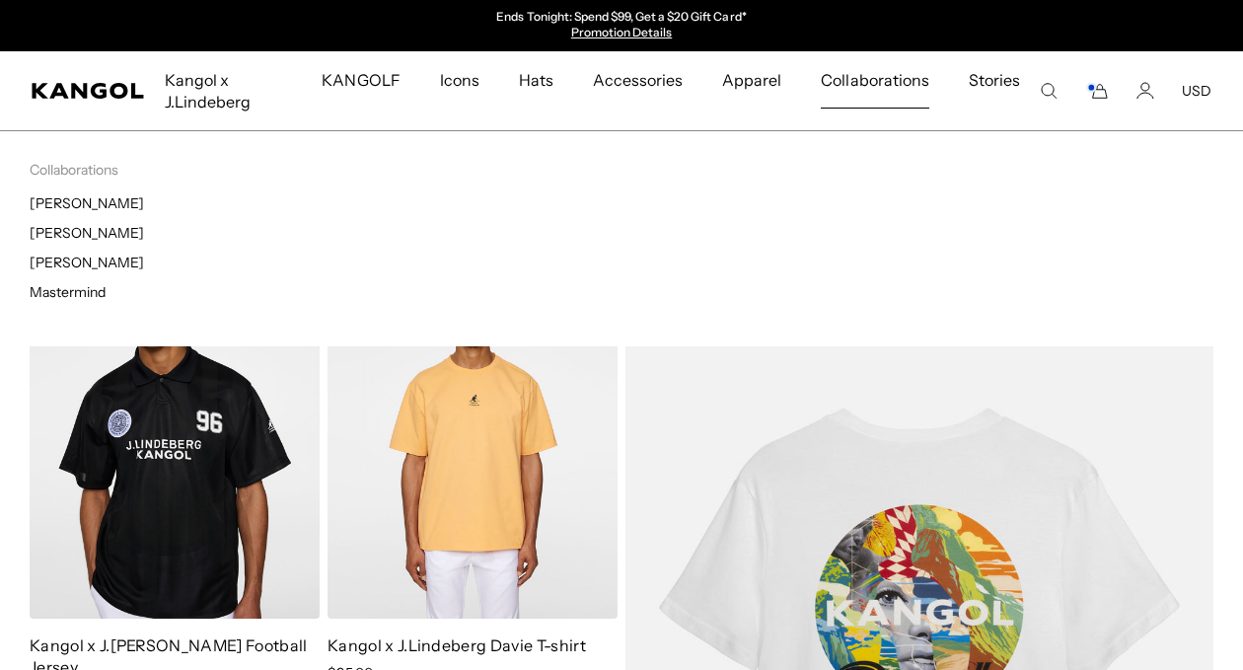
click at [889, 80] on span "Collaborations" at bounding box center [875, 79] width 108 height 57
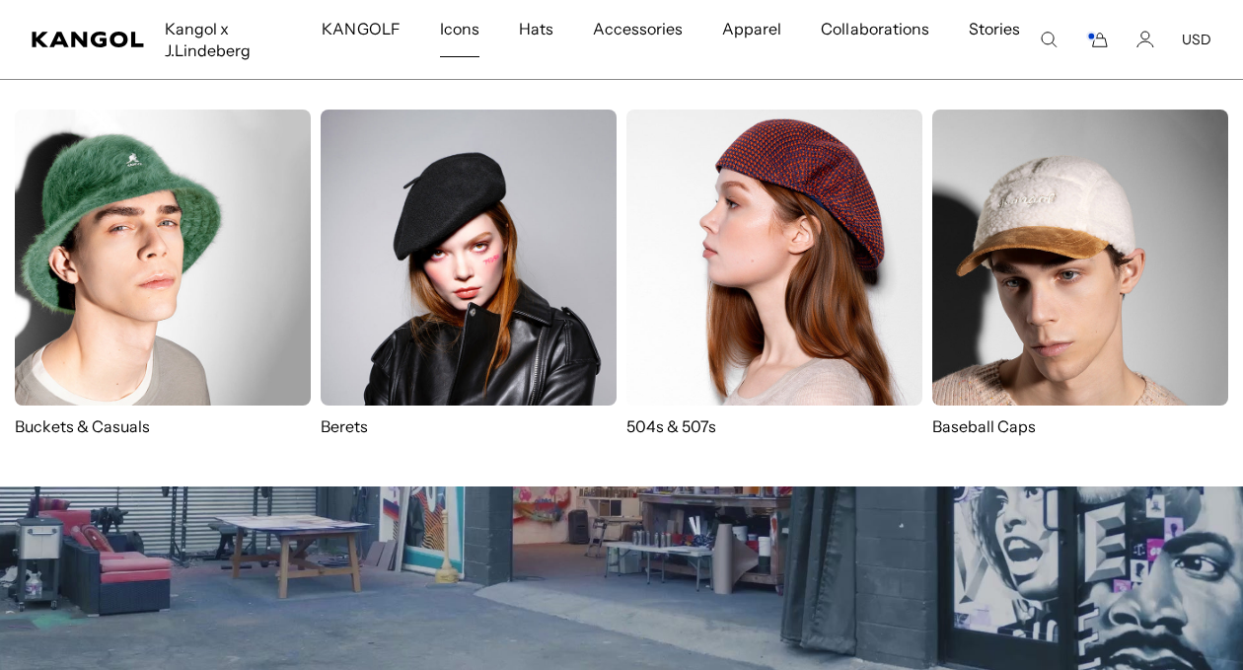
scroll to position [0, 406]
click at [468, 30] on span "Icons" at bounding box center [459, 28] width 39 height 57
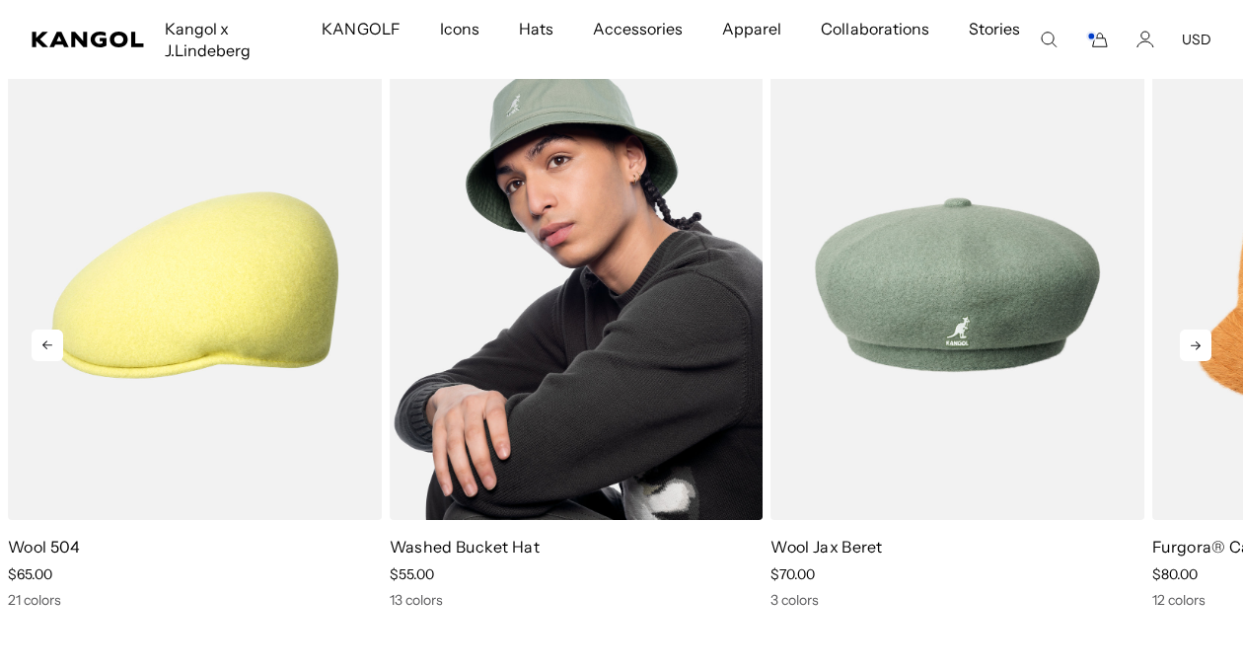
click at [625, 354] on img "2 of 5" at bounding box center [577, 284] width 374 height 469
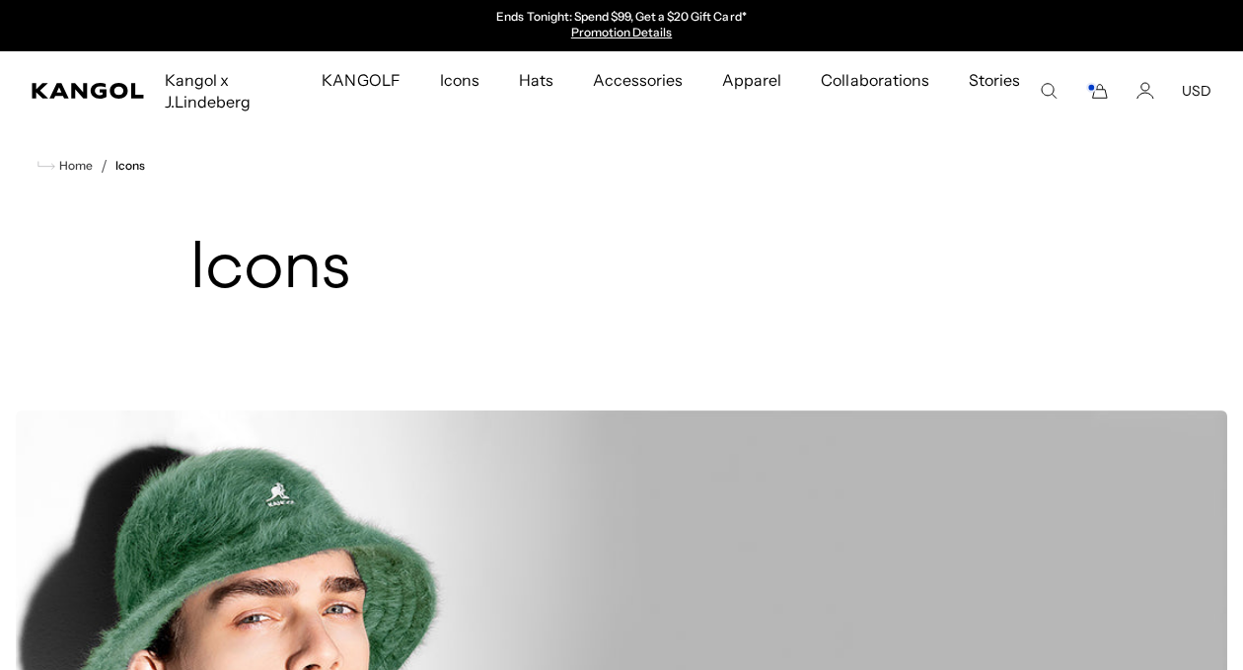
click at [1101, 94] on icon "Cart" at bounding box center [1097, 91] width 24 height 18
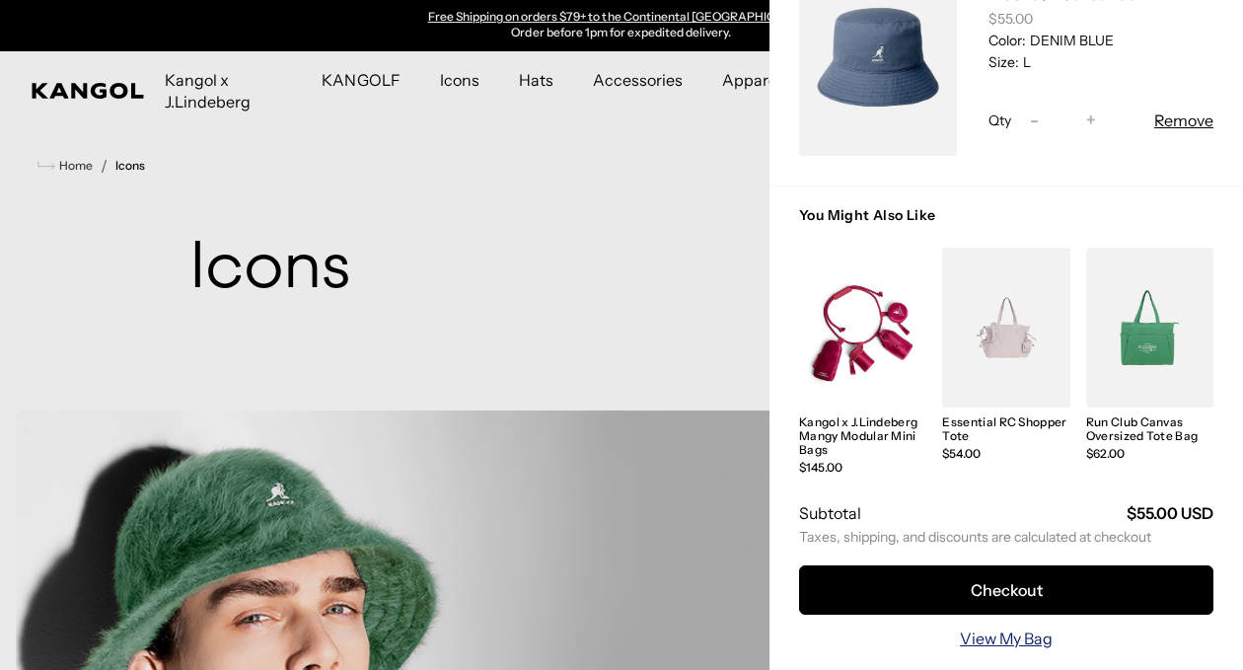
click at [997, 626] on link "View My Bag" at bounding box center [1006, 638] width 93 height 24
